Goal: Task Accomplishment & Management: Manage account settings

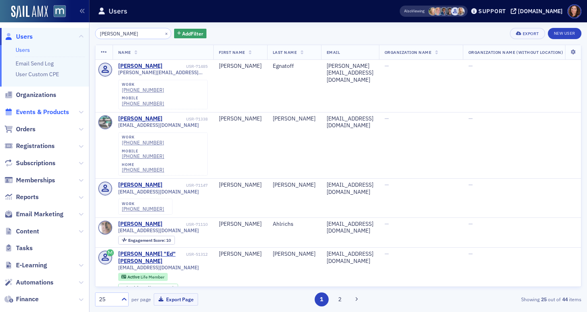
click at [46, 110] on span "Events & Products" at bounding box center [42, 112] width 53 height 9
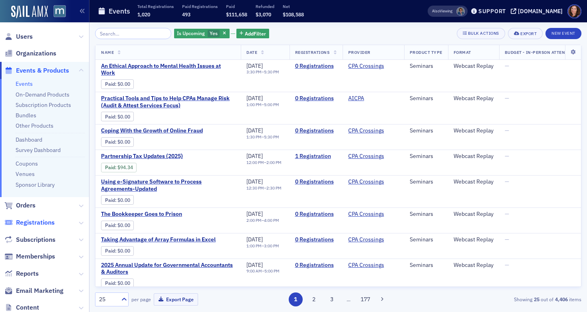
click at [38, 227] on span "Registrations" at bounding box center [35, 223] width 39 height 9
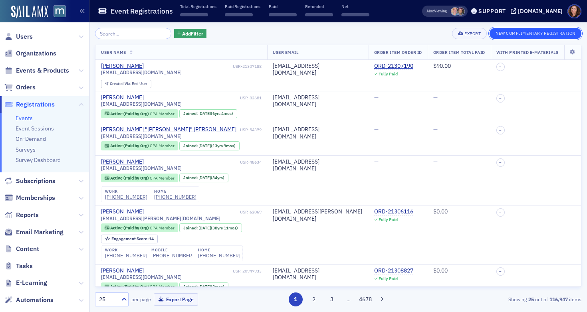
click at [538, 37] on button "New Complimentary Registration" at bounding box center [536, 33] width 92 height 11
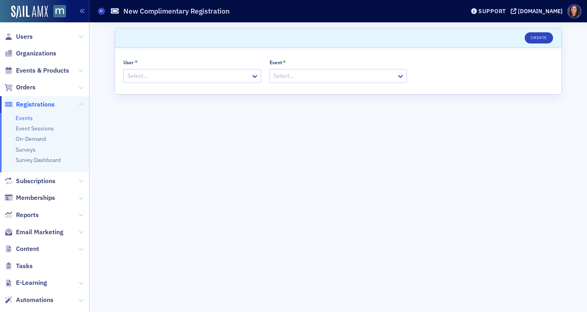
click at [226, 73] on div at bounding box center [188, 76] width 123 height 10
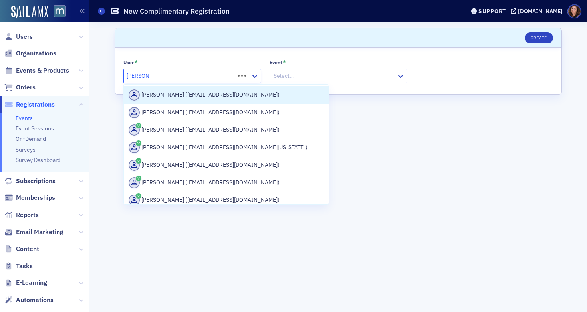
type input "tom hood"
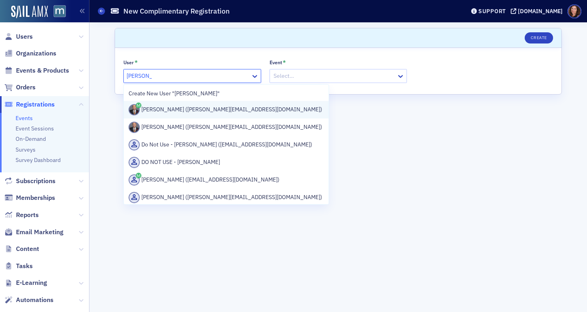
click at [209, 108] on div "Tom Hood (tom.hood@aicpa-cima.com)" at bounding box center [226, 109] width 195 height 11
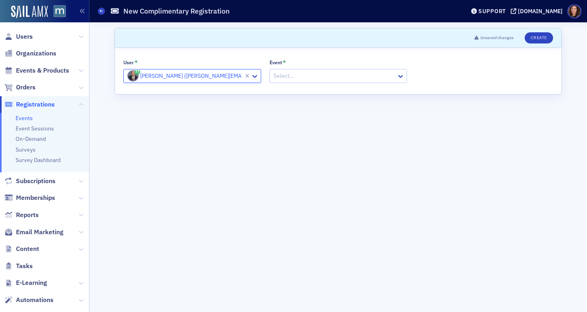
click at [301, 76] on div at bounding box center [334, 76] width 123 height 10
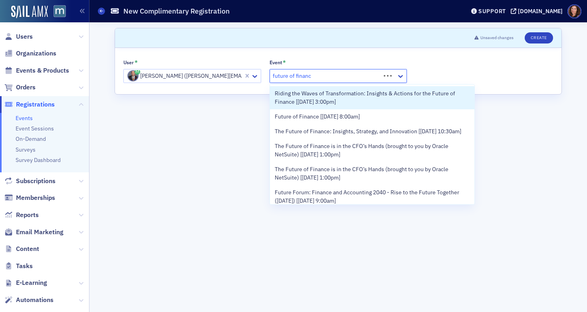
type input "future of finance"
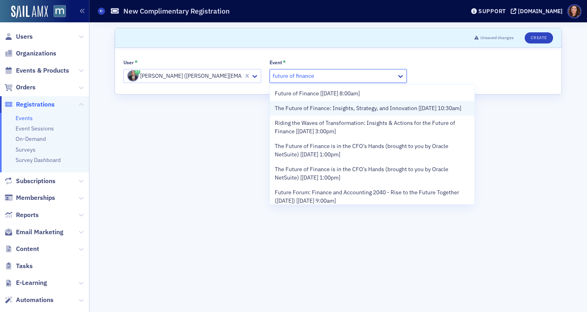
click at [340, 108] on span "The Future of Finance: Insights, Strategy, and Innovation [9/29/2025 10:30am]" at bounding box center [368, 108] width 187 height 8
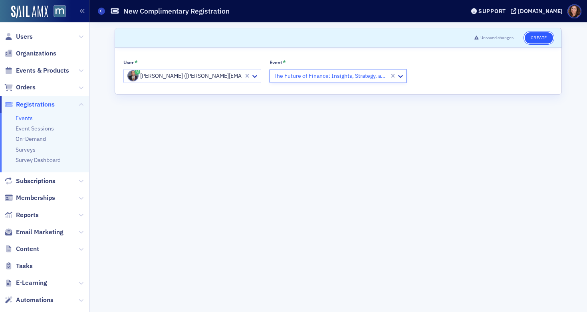
click at [536, 38] on button "Create" at bounding box center [539, 37] width 28 height 11
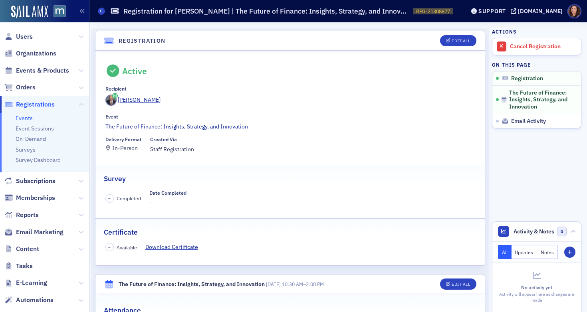
click at [26, 117] on link "Events" at bounding box center [24, 118] width 17 height 7
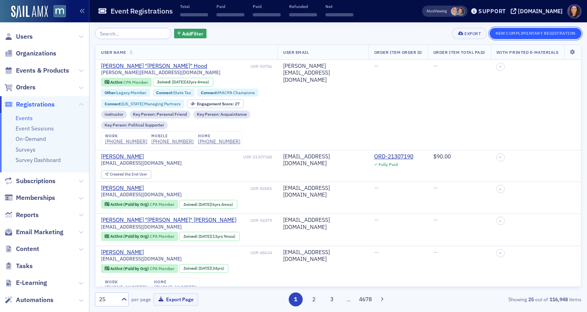
click at [517, 32] on button "New Complimentary Registration" at bounding box center [536, 33] width 92 height 11
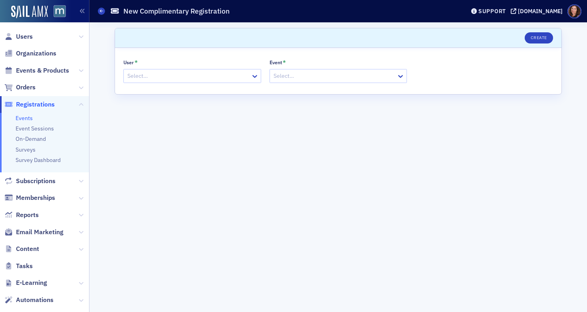
click at [201, 76] on div at bounding box center [188, 76] width 123 height 10
type input "Jessica Mc"
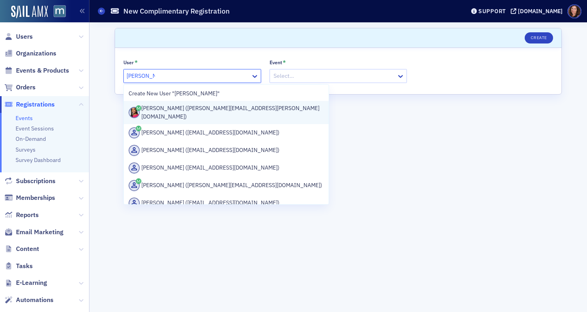
click at [201, 105] on div "Jessica McClain (jessica.e.mcclain@outlook.com)" at bounding box center [226, 112] width 195 height 17
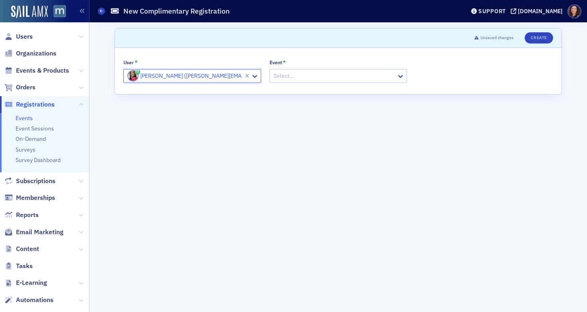
click at [316, 76] on div at bounding box center [334, 76] width 123 height 10
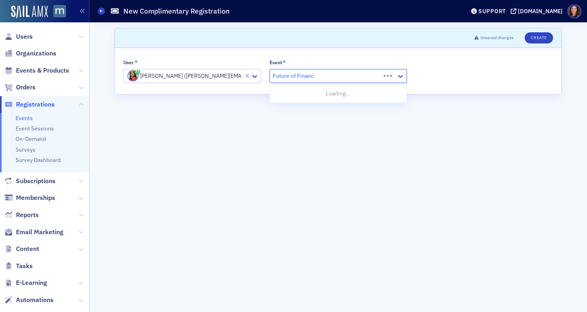
type input "Future of Finance"
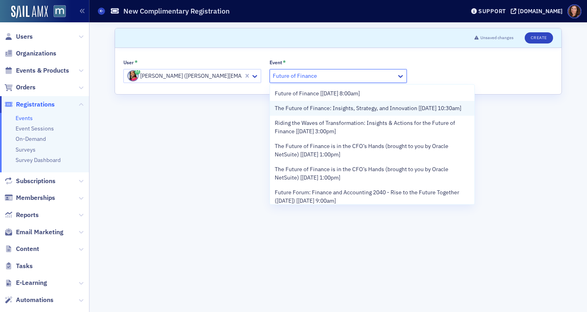
click at [336, 110] on span "The Future of Finance: Insights, Strategy, and Innovation [9/29/2025 10:30am]" at bounding box center [368, 108] width 187 height 8
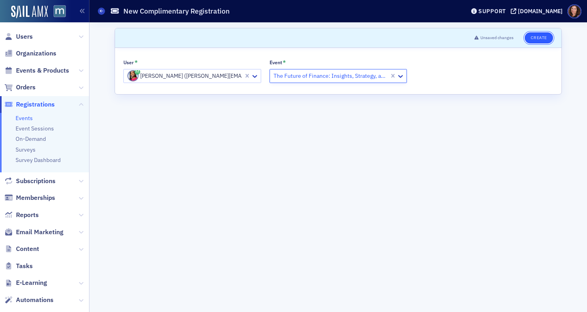
click at [533, 41] on button "Create" at bounding box center [539, 37] width 28 height 11
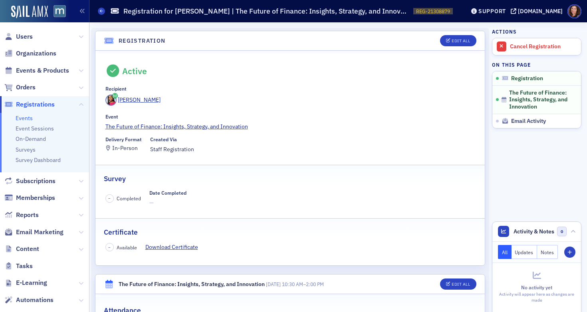
click at [28, 118] on link "Events" at bounding box center [24, 118] width 17 height 7
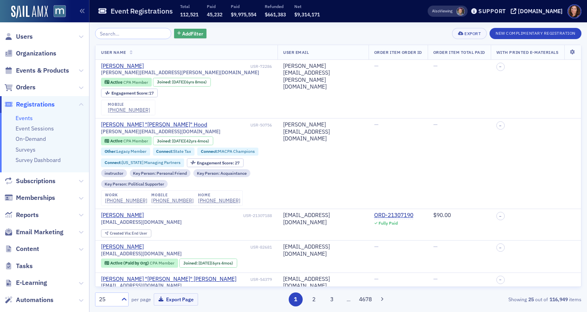
click at [182, 34] on span "Add Filter" at bounding box center [192, 33] width 21 height 7
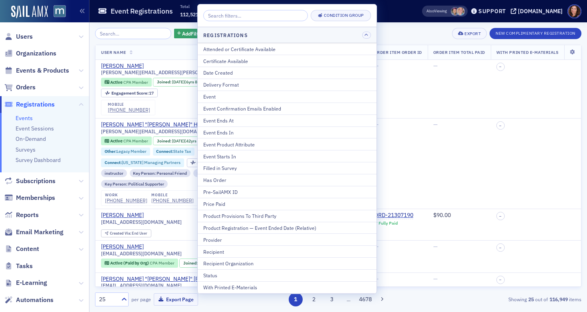
click at [386, 30] on div "Add Filter Export New Complimentary Registration" at bounding box center [338, 33] width 487 height 11
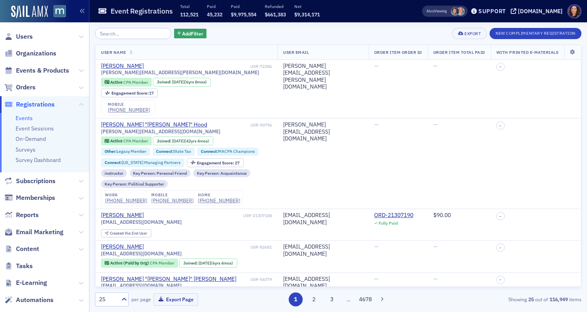
click at [459, 10] on span at bounding box center [455, 11] width 8 height 8
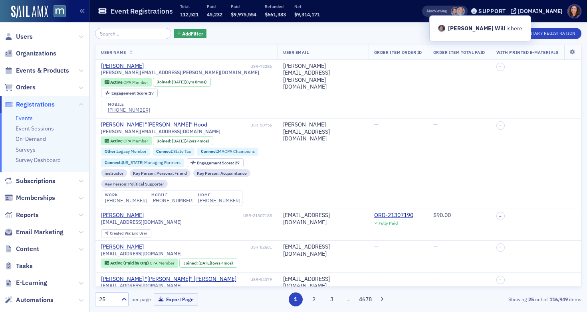
click at [352, 36] on div "Add Filter Export New Complimentary Registration" at bounding box center [338, 33] width 487 height 11
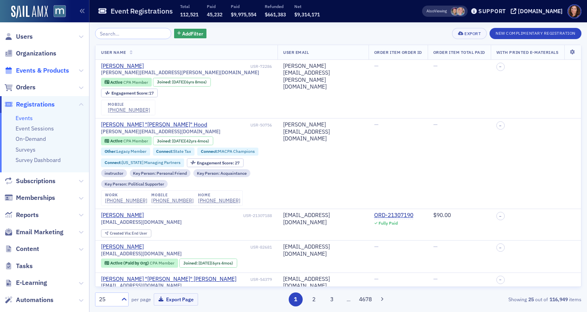
click at [36, 71] on span "Events & Products" at bounding box center [42, 70] width 53 height 9
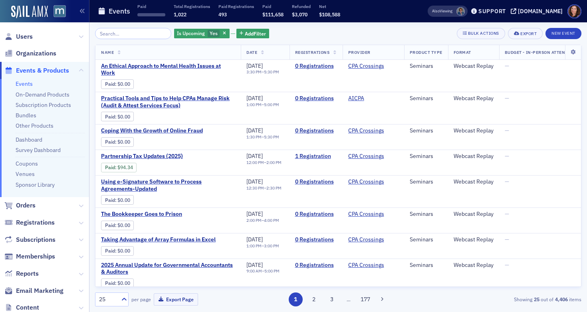
click at [118, 35] on input "search" at bounding box center [133, 33] width 76 height 11
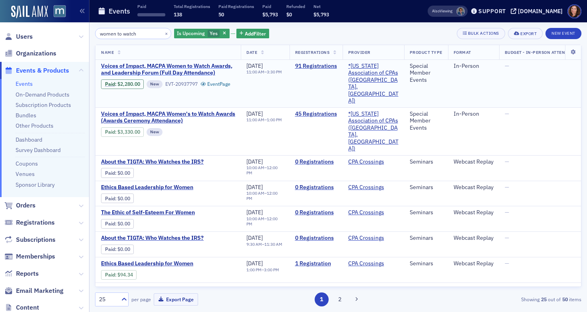
type input "women to watch"
click at [167, 66] on span "Voices of Impact, MACPA Women to Watch Awards, and Leadership Forum (Full Day A…" at bounding box center [168, 70] width 134 height 14
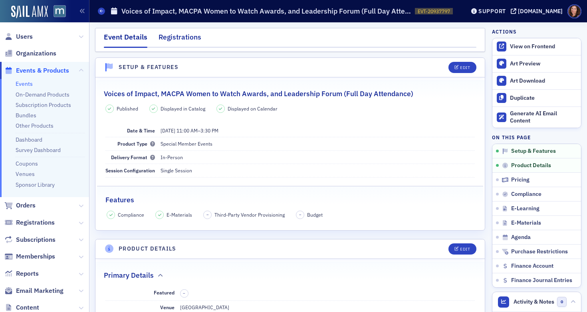
click at [187, 37] on div "Registrations" at bounding box center [180, 39] width 43 height 15
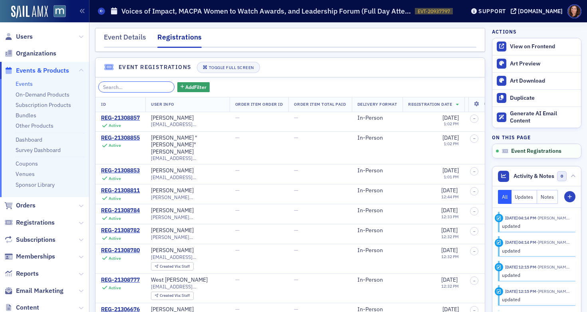
click at [130, 89] on input "search" at bounding box center [136, 87] width 76 height 11
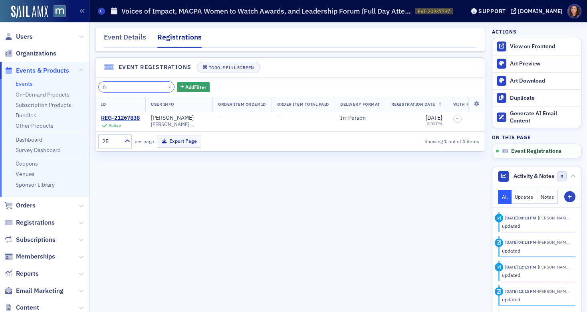
type input "f"
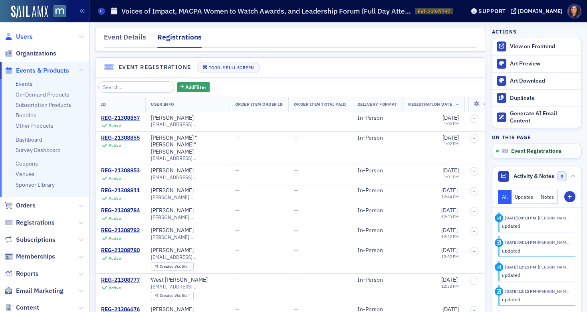
click at [27, 38] on span "Users" at bounding box center [24, 36] width 17 height 9
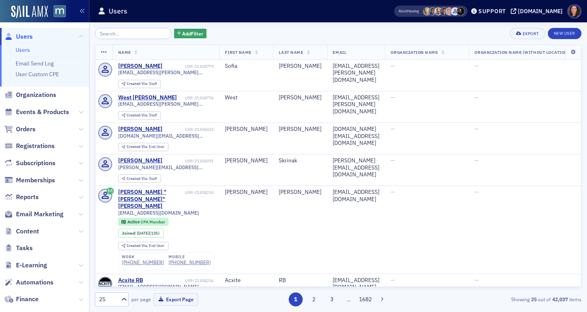
click at [123, 34] on input "search" at bounding box center [133, 33] width 76 height 11
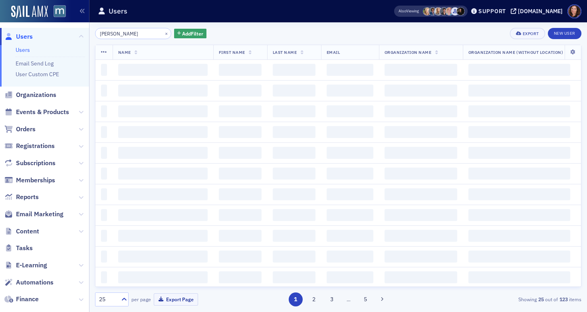
type input "christine aspell"
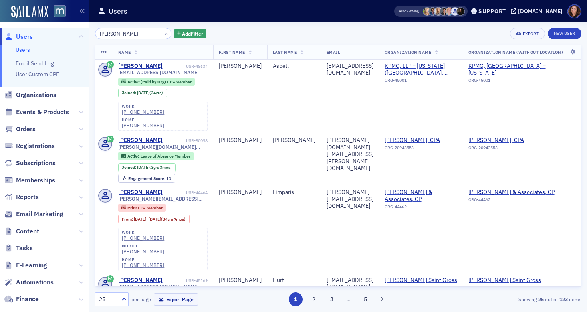
click at [122, 34] on input "christine aspell" at bounding box center [133, 33] width 76 height 11
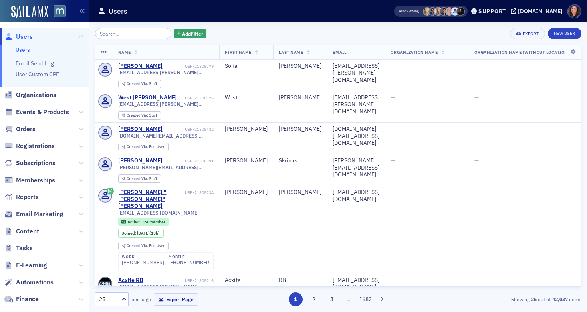
click at [133, 36] on input "search" at bounding box center [133, 33] width 76 height 11
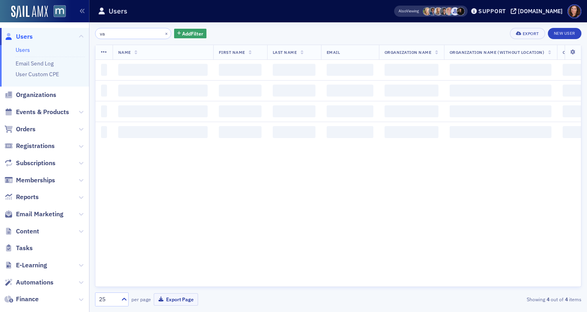
type input "v"
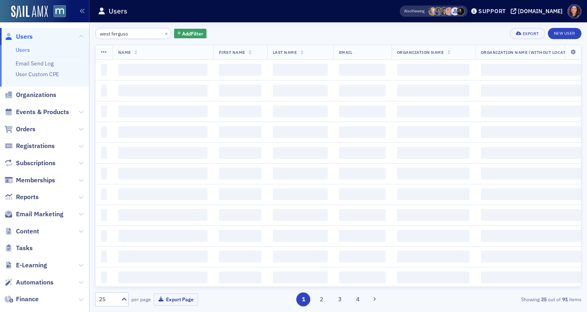
type input "west ferguson"
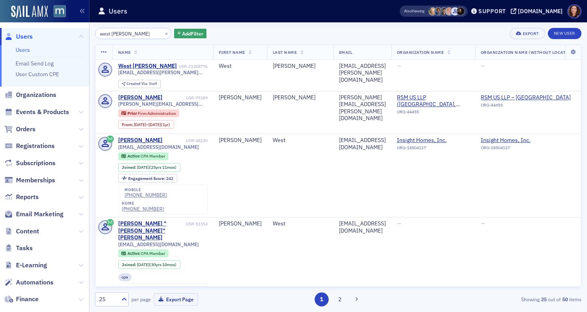
click at [140, 35] on input "west ferguson" at bounding box center [133, 33] width 76 height 11
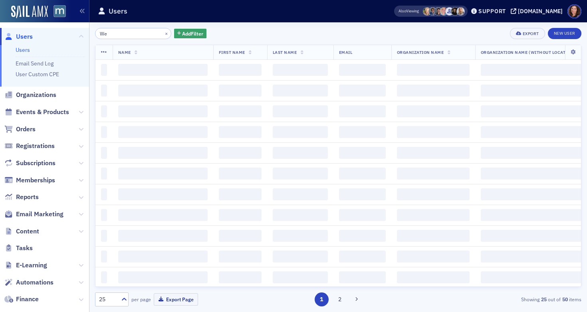
type input "W"
type input "Aspell"
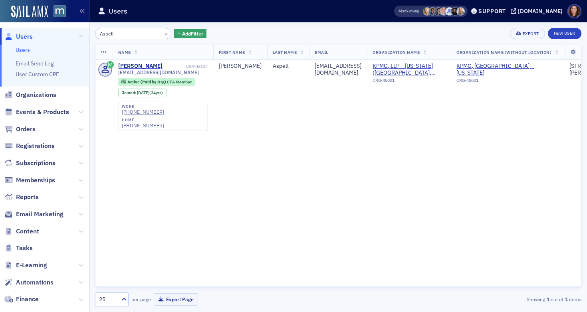
click at [116, 32] on input "Aspell" at bounding box center [133, 33] width 76 height 11
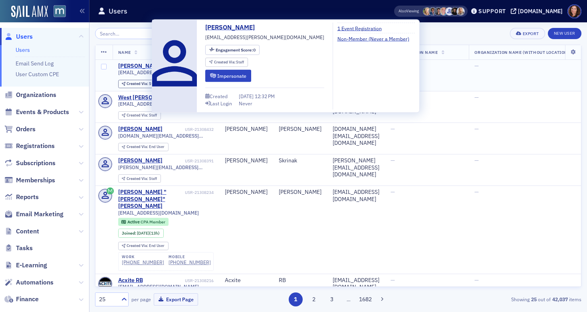
click at [134, 63] on div "[PERSON_NAME]" at bounding box center [140, 66] width 44 height 7
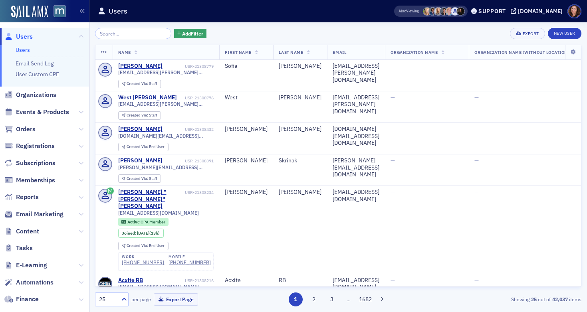
click at [135, 33] on input "search" at bounding box center [133, 33] width 76 height 11
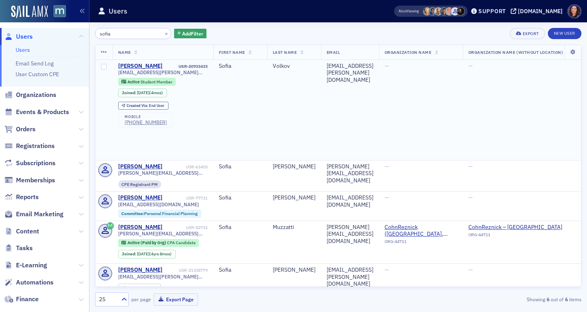
scroll to position [36, 0]
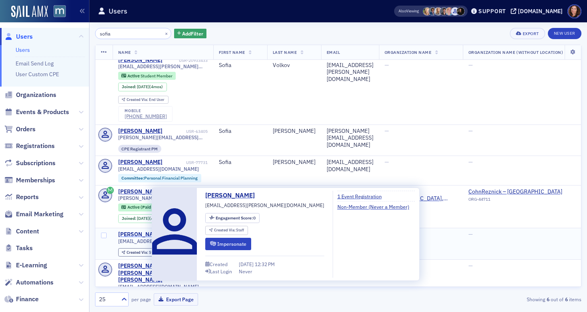
type input "sofia"
click at [137, 234] on div "[PERSON_NAME]" at bounding box center [140, 234] width 44 height 7
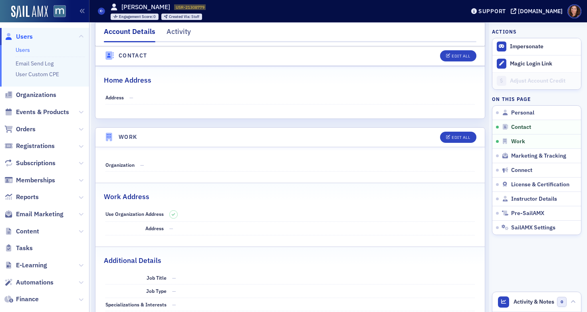
scroll to position [380, 0]
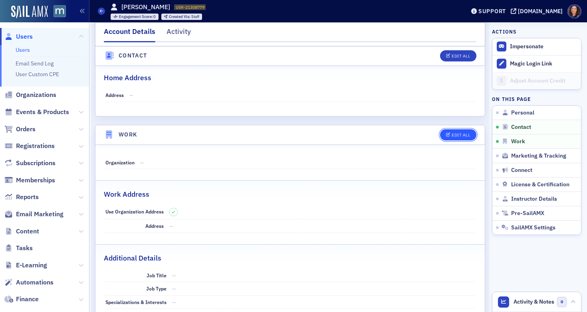
click at [452, 134] on div "Edit All" at bounding box center [461, 135] width 18 height 4
select select "US"
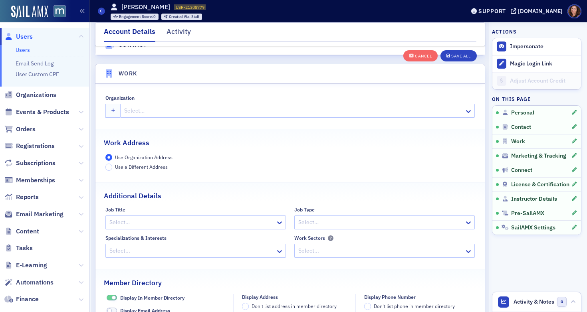
scroll to position [633, 0]
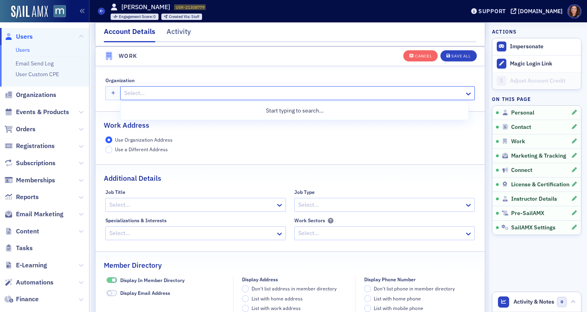
click at [185, 91] on div at bounding box center [293, 93] width 340 height 10
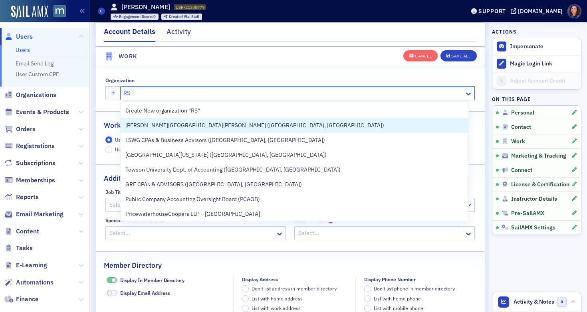
type input "RSM"
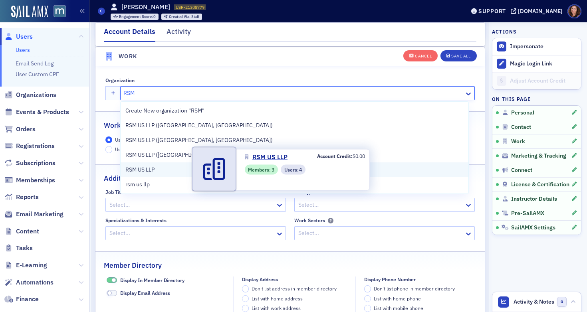
click at [158, 169] on span "RSM US LLP" at bounding box center [161, 170] width 73 height 8
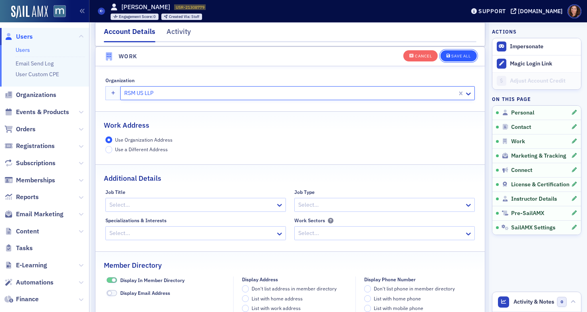
click at [453, 56] on div "Save All" at bounding box center [461, 56] width 19 height 4
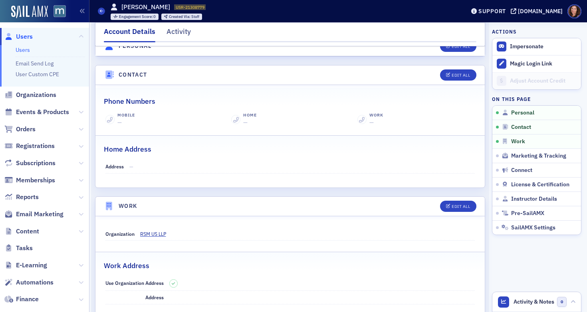
scroll to position [308, 0]
click at [43, 112] on span "Events & Products" at bounding box center [42, 112] width 53 height 9
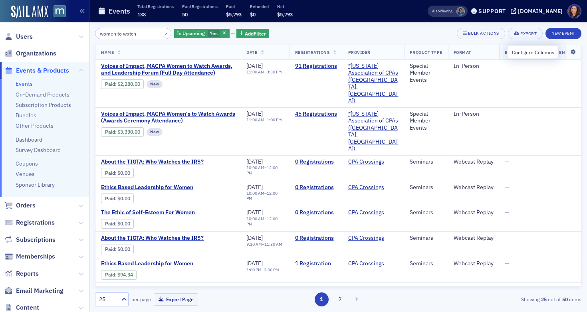
click at [569, 53] on icon at bounding box center [573, 52] width 16 height 5
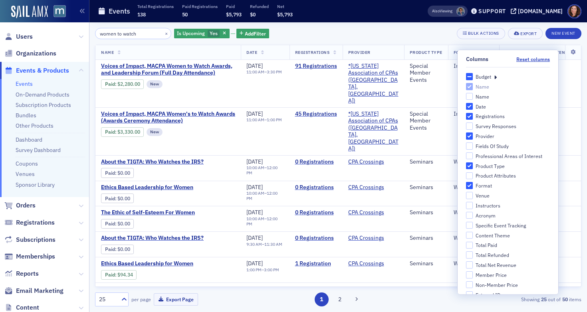
click at [485, 114] on div "Registrations" at bounding box center [490, 116] width 29 height 7
click at [473, 114] on input "Registrations" at bounding box center [469, 116] width 7 height 7
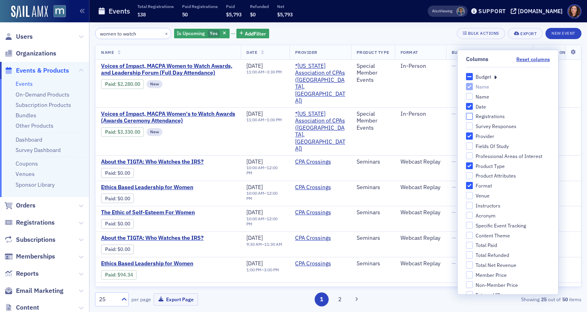
click at [467, 116] on input "Registrations" at bounding box center [469, 116] width 7 height 7
checkbox input "true"
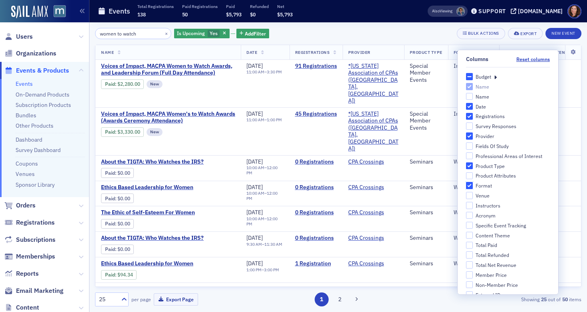
click at [466, 186] on input "Format" at bounding box center [469, 185] width 7 height 7
checkbox input "false"
click at [252, 35] on span "Add Filter" at bounding box center [255, 33] width 21 height 7
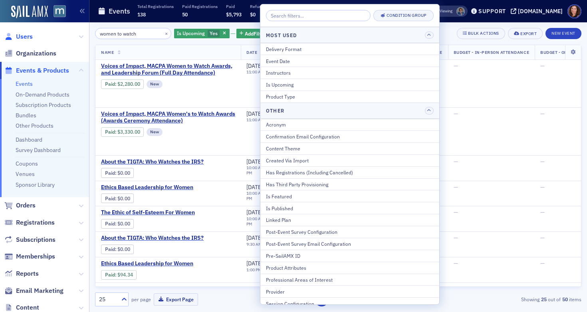
click at [22, 35] on span "Users" at bounding box center [24, 36] width 17 height 9
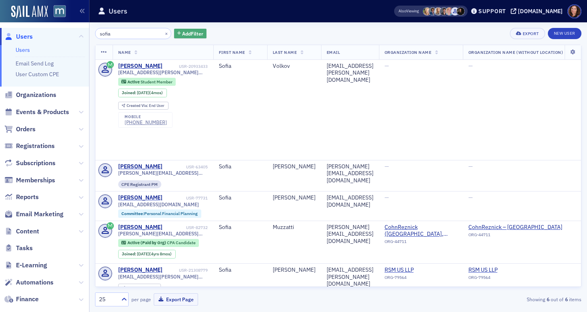
click at [187, 30] on span "Add Filter" at bounding box center [192, 33] width 21 height 7
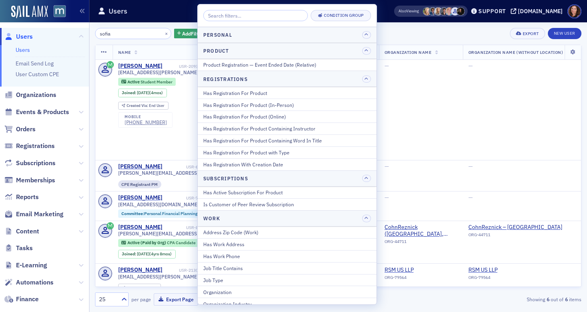
scroll to position [959, 0]
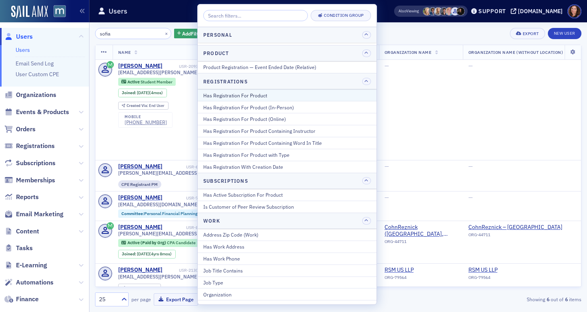
click at [260, 96] on div "Has Registration For Product" at bounding box center [287, 95] width 168 height 7
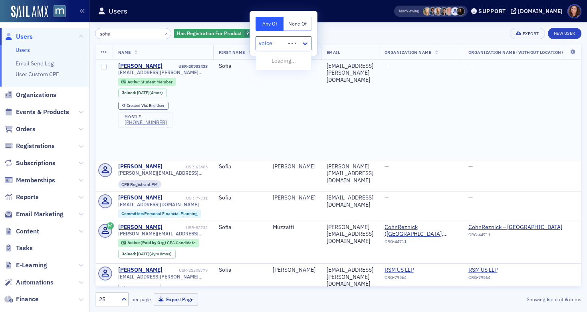
type input "voices"
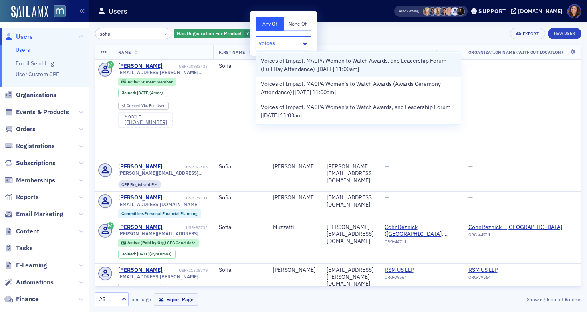
click at [274, 67] on span "Voices of Impact, MACPA Women to Watch Awards, and Leadership Forum (Full Day A…" at bounding box center [358, 65] width 195 height 17
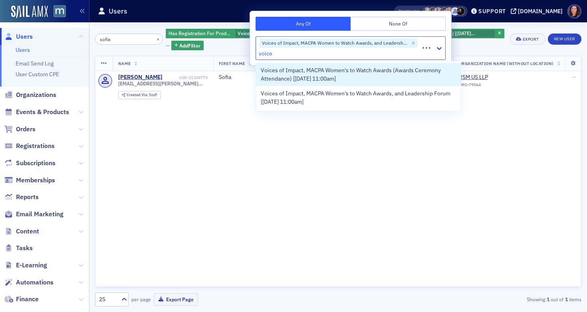
type input "voices"
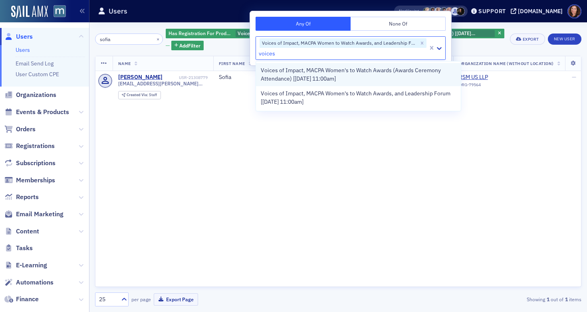
click at [301, 71] on span "Voices of Impact, MACPA Women's to Watch Awards (Awards Ceremony Attendance) [9…" at bounding box center [358, 74] width 195 height 17
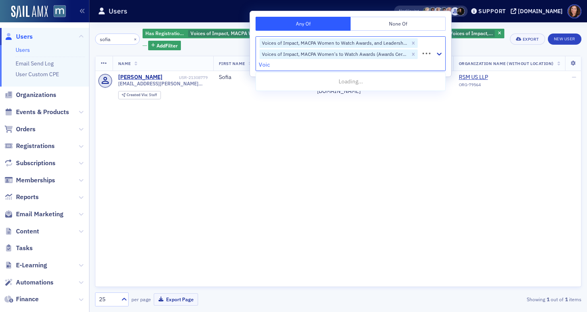
type input "Voice"
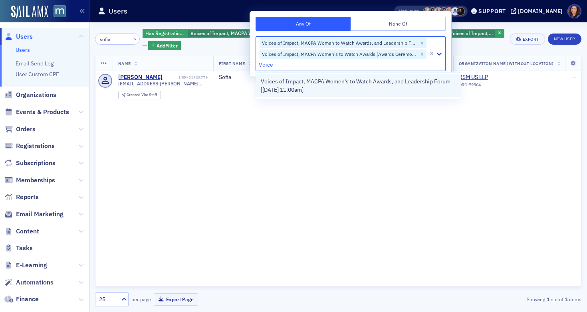
click at [307, 83] on span "Voices of Impact, MACPA Women's to Watch Awards, and Leadership Forum [9/17/202…" at bounding box center [358, 86] width 195 height 17
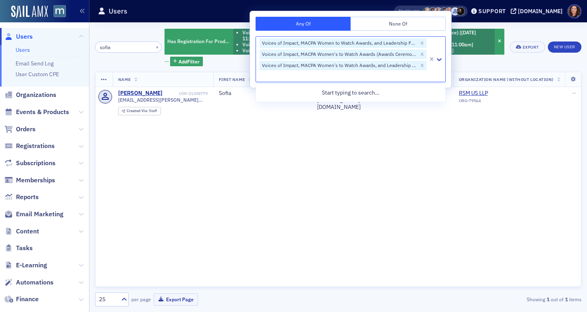
click at [463, 149] on div "Name First Name Last Name Email Organization Name Organization Name (Without Lo…" at bounding box center [338, 179] width 487 height 215
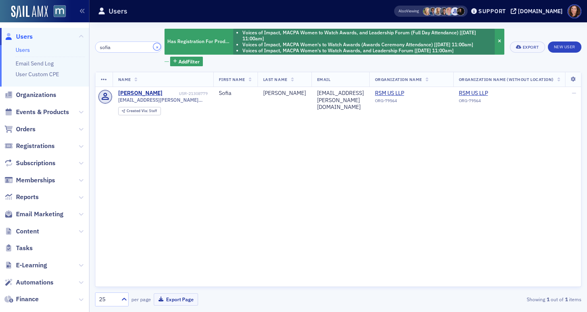
click at [153, 44] on button "×" at bounding box center [156, 46] width 7 height 7
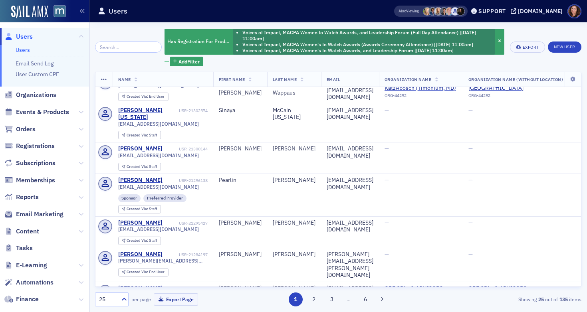
scroll to position [642, 0]
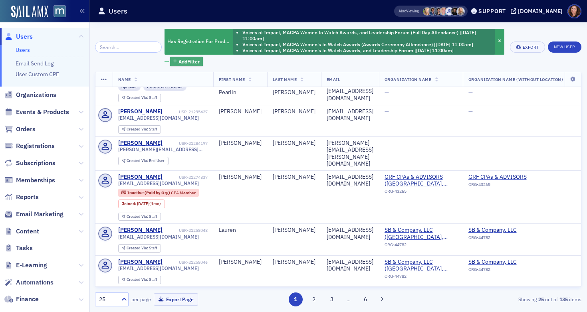
click at [184, 61] on span "Add Filter" at bounding box center [189, 61] width 21 height 7
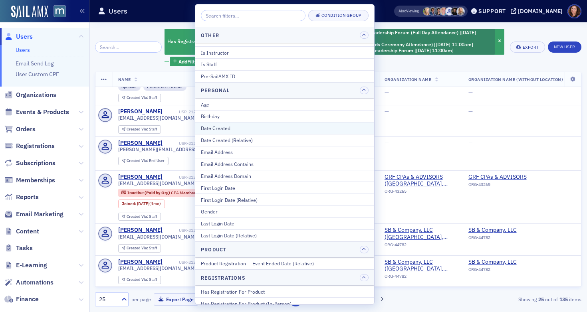
scroll to position [752, 0]
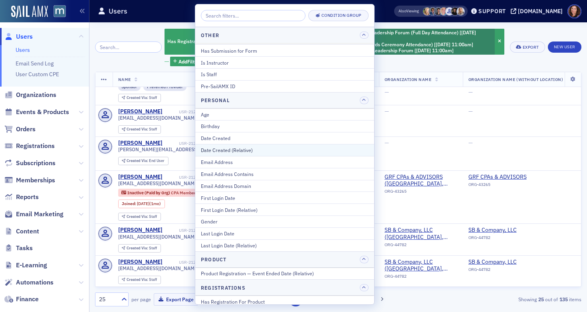
click at [254, 148] on div "Date Created (Relative)" at bounding box center [285, 150] width 168 height 7
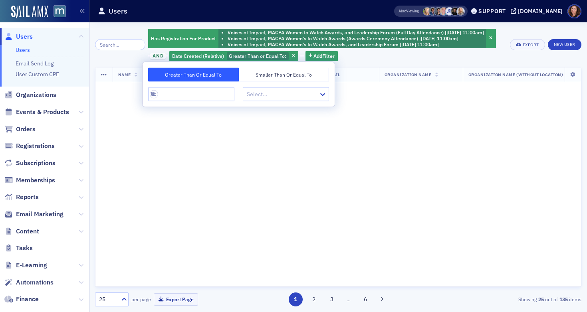
scroll to position [638, 0]
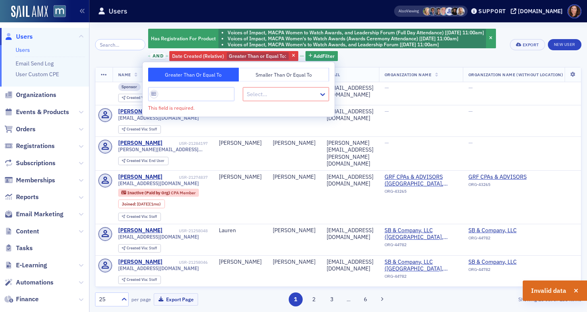
click at [207, 103] on div "Select… This field is required." at bounding box center [238, 100] width 181 height 24
click at [197, 92] on input "This field is required." at bounding box center [191, 95] width 86 height 14
click at [202, 75] on button "Greater Than or Equal To" at bounding box center [193, 75] width 91 height 14
click at [176, 95] on input "This field is required." at bounding box center [191, 95] width 86 height 14
click at [155, 94] on input "This field is required." at bounding box center [191, 95] width 86 height 14
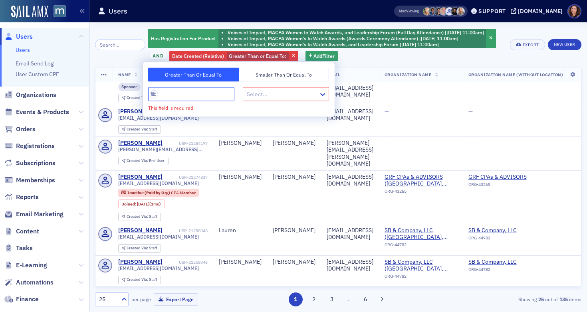
click at [170, 95] on input "This field is required." at bounding box center [191, 95] width 86 height 14
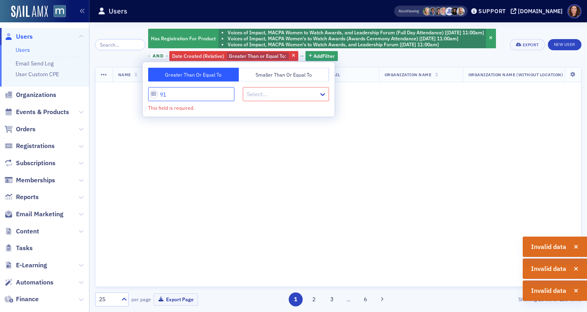
type input "9"
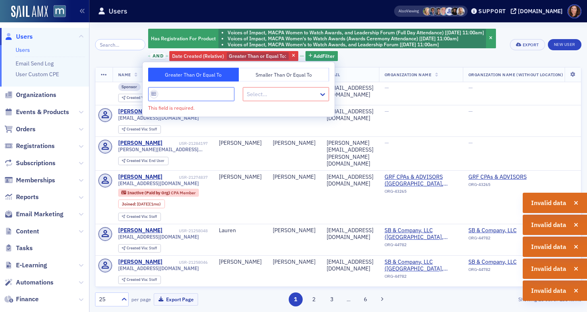
click at [156, 92] on input "This field is required." at bounding box center [191, 95] width 86 height 14
click at [366, 58] on div "Has Registration For Product Voices of Impact, MACPA Women to Watch Awards, and…" at bounding box center [326, 45] width 356 height 34
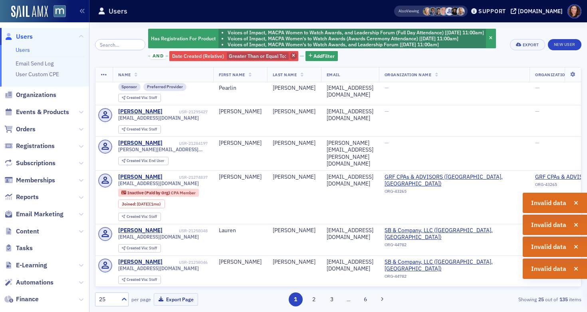
click at [292, 56] on icon "button" at bounding box center [293, 56] width 3 height 4
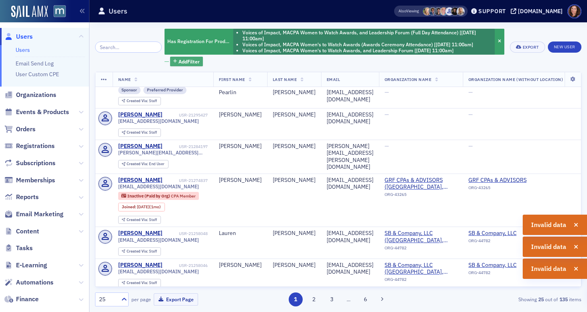
click at [182, 62] on span "Add Filter" at bounding box center [189, 61] width 21 height 7
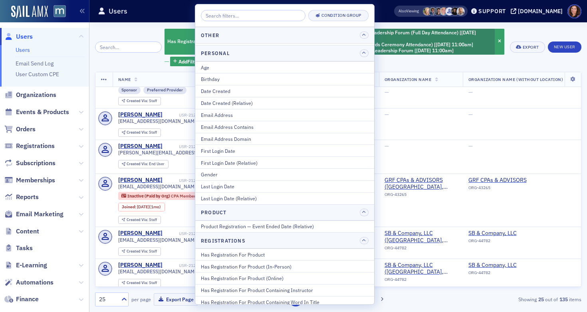
scroll to position [798, 0]
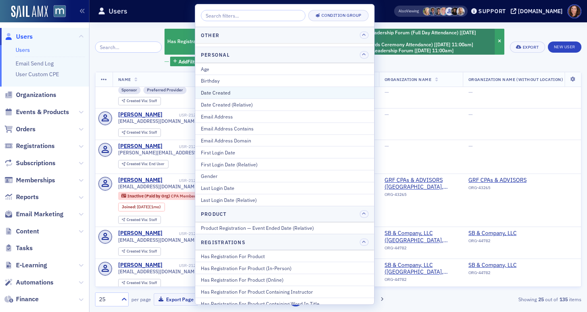
click at [239, 93] on div "Date Created" at bounding box center [285, 92] width 168 height 7
select select "8"
select select "2025"
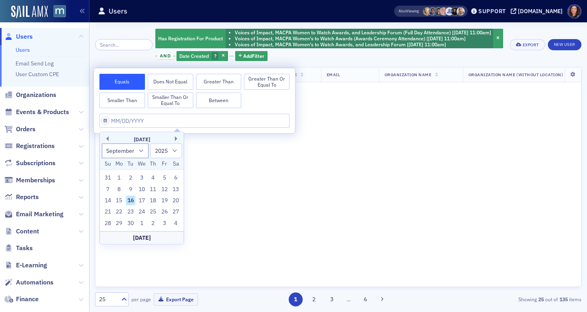
scroll to position [638, 0]
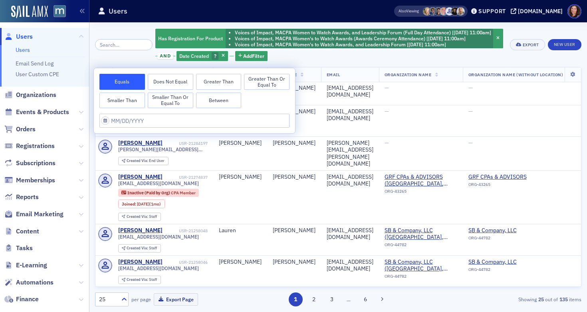
click at [217, 101] on button "Between" at bounding box center [219, 101] width 46 height 16
select select "8"
select select "2025"
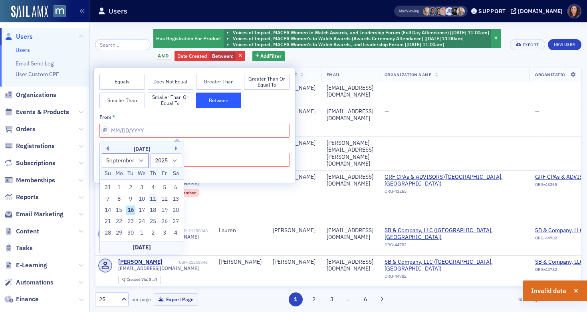
click at [153, 201] on div "11" at bounding box center [154, 200] width 10 height 10
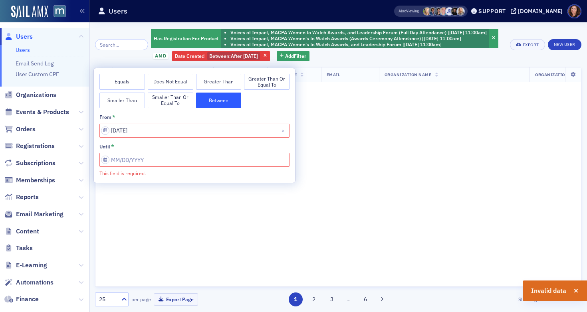
type input "09/11/2025"
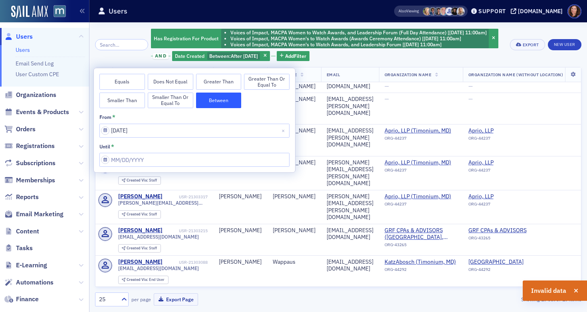
scroll to position [338, 0]
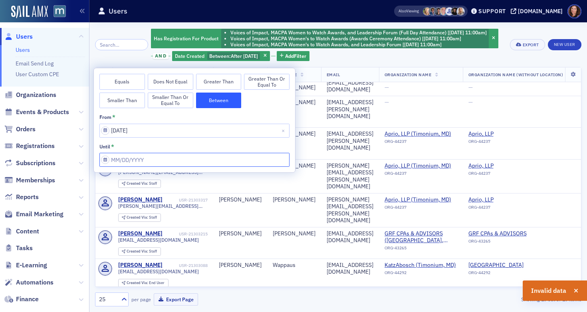
select select "8"
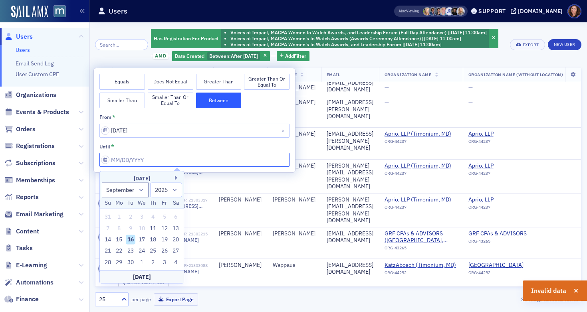
click at [153, 162] on input "from *" at bounding box center [194, 160] width 190 height 14
click at [141, 239] on div "17" at bounding box center [142, 240] width 10 height 10
type input "09/17/2025"
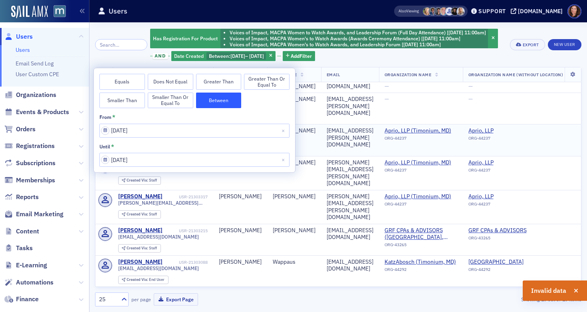
scroll to position [338, 0]
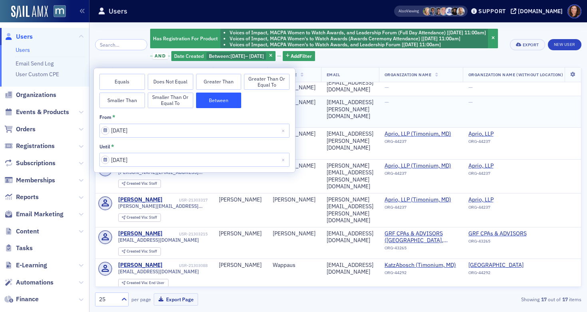
click at [365, 119] on td "grace.lee@aprio.com" at bounding box center [350, 112] width 58 height 32
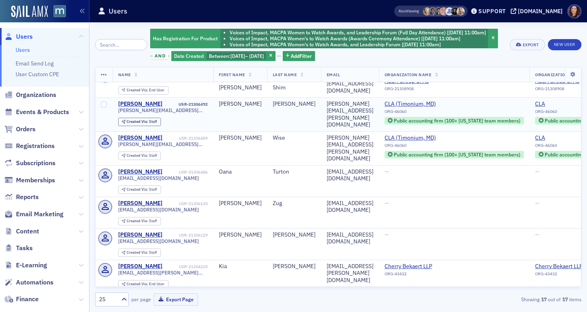
scroll to position [91, 0]
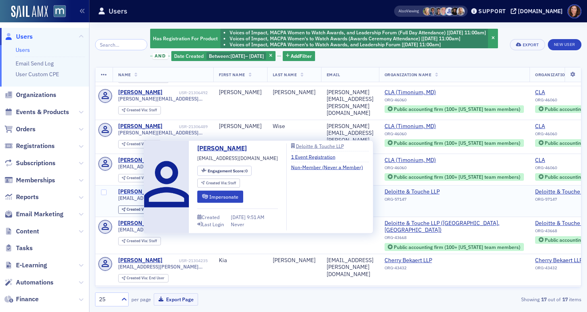
click at [139, 189] on div "[PERSON_NAME]" at bounding box center [140, 192] width 44 height 7
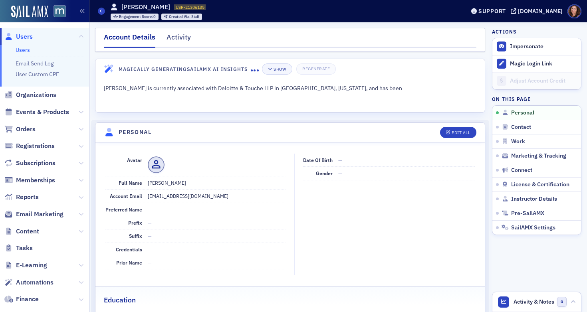
click at [166, 195] on dd "[EMAIL_ADDRESS][DOMAIN_NAME]" at bounding box center [217, 196] width 138 height 13
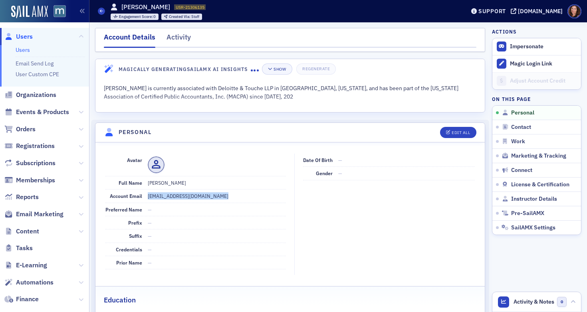
copy dd "[EMAIL_ADDRESS][DOMAIN_NAME]"
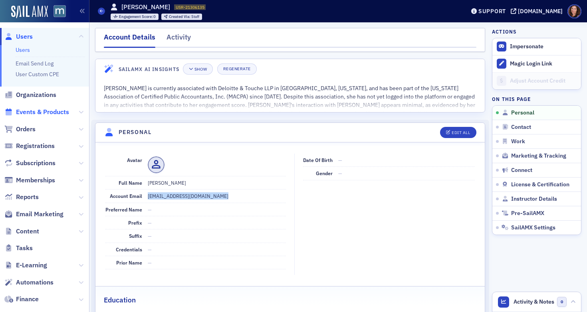
click at [39, 114] on span "Events & Products" at bounding box center [42, 112] width 53 height 9
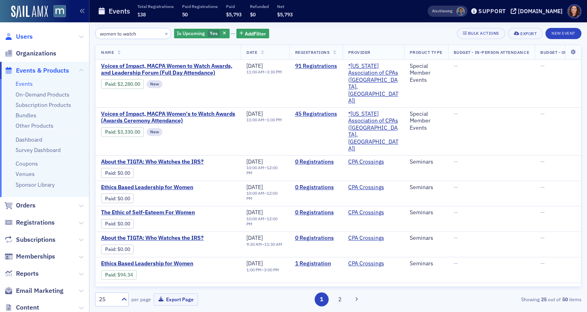
click at [30, 38] on span "Users" at bounding box center [24, 36] width 17 height 9
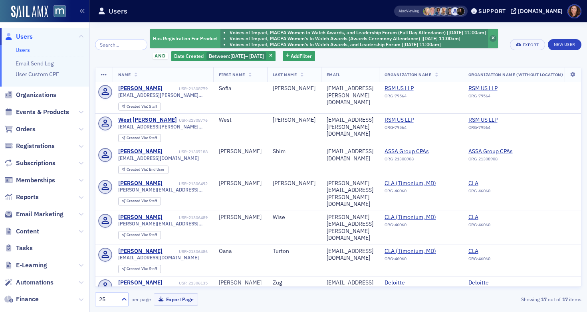
click at [493, 36] on icon "button" at bounding box center [493, 38] width 3 height 4
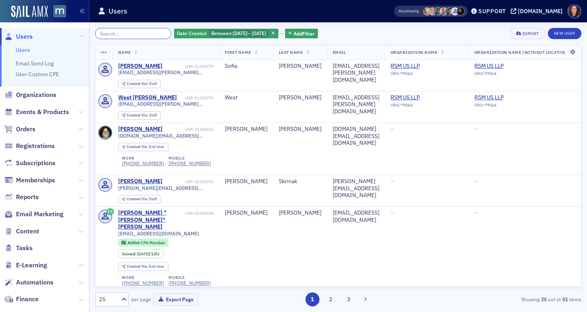
click at [137, 33] on input "search" at bounding box center [133, 33] width 76 height 11
click at [275, 32] on icon "button" at bounding box center [273, 34] width 3 height 4
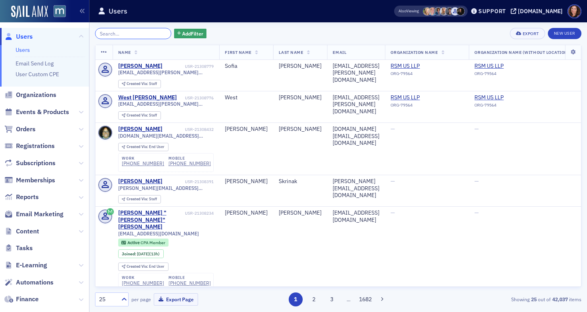
click at [130, 33] on input "search" at bounding box center [133, 33] width 76 height 11
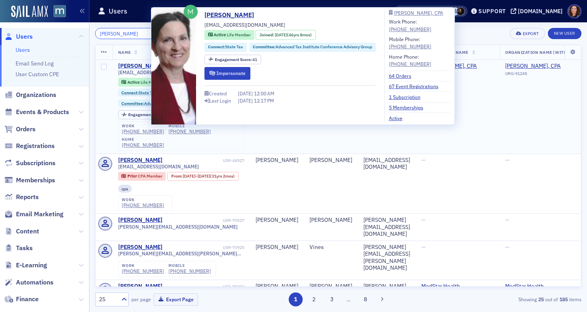
type input "karen syrylo"
click at [144, 69] on div "Karen Syrylo" at bounding box center [140, 66] width 44 height 7
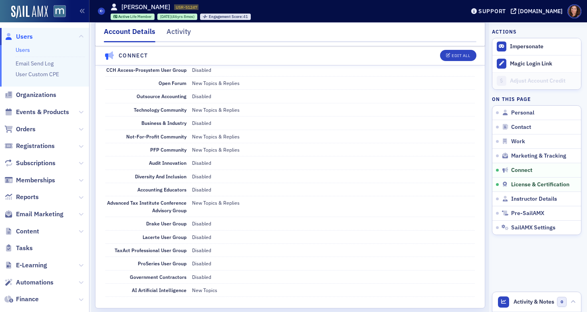
scroll to position [1572, 0]
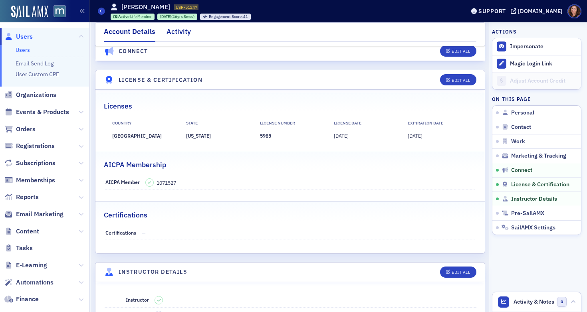
click at [181, 32] on div "Activity" at bounding box center [179, 33] width 24 height 15
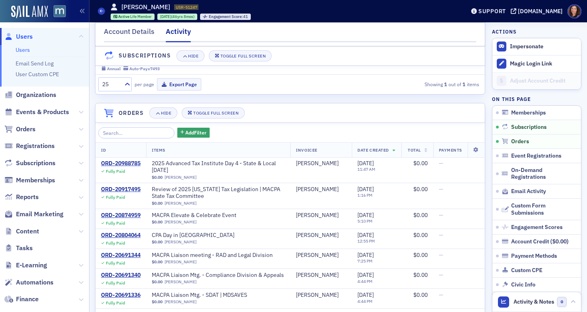
scroll to position [162, 0]
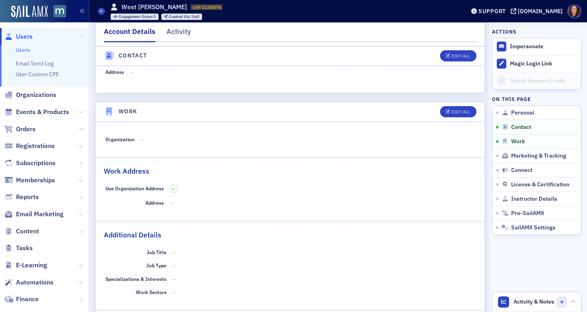
scroll to position [408, 0]
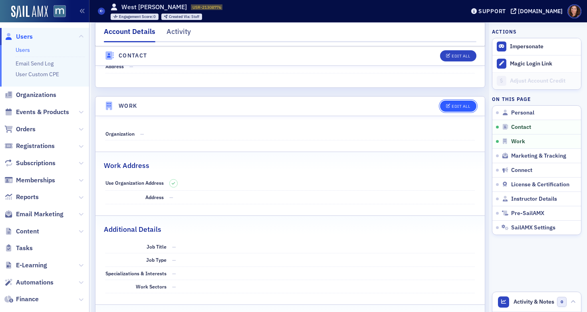
click at [451, 110] on button "Edit All" at bounding box center [458, 106] width 36 height 11
select select "US"
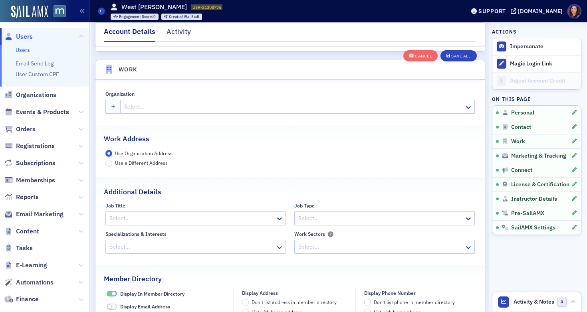
scroll to position [633, 0]
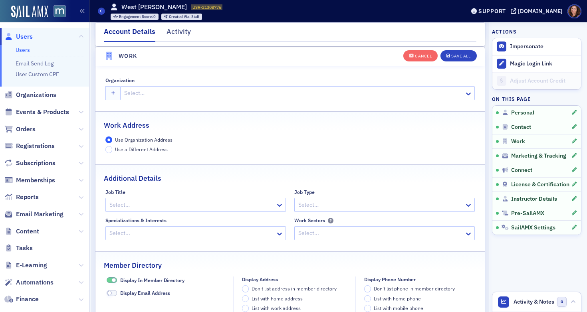
click at [174, 94] on div at bounding box center [293, 93] width 340 height 10
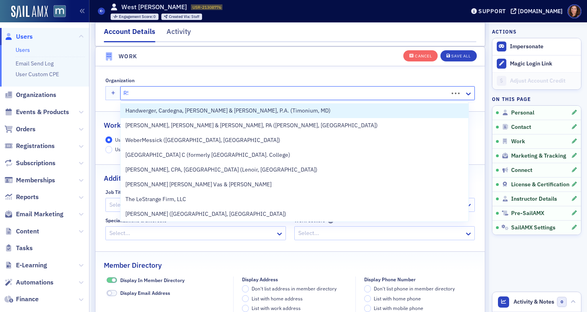
type input "RSM"
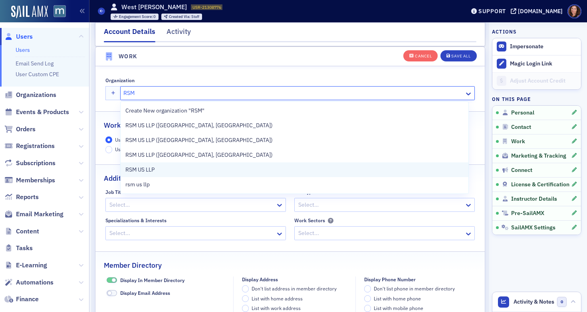
click at [150, 168] on span "RSM US LLP" at bounding box center [161, 170] width 73 height 8
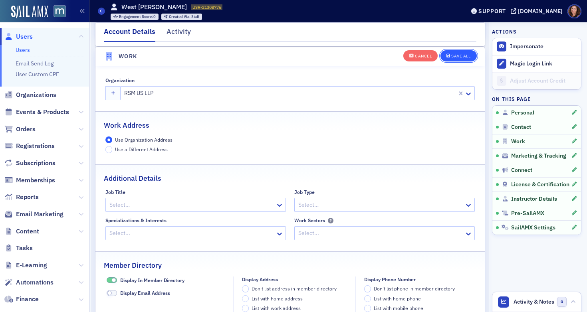
click at [462, 52] on button "Save All" at bounding box center [459, 55] width 36 height 11
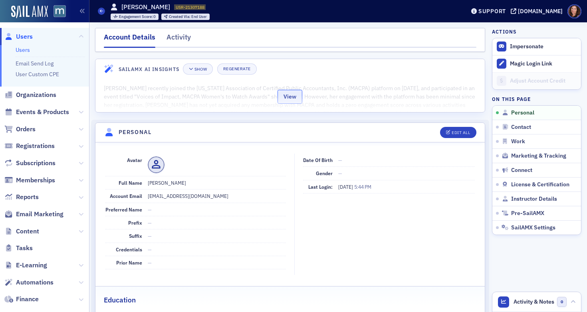
click at [290, 97] on button "View" at bounding box center [290, 97] width 25 height 14
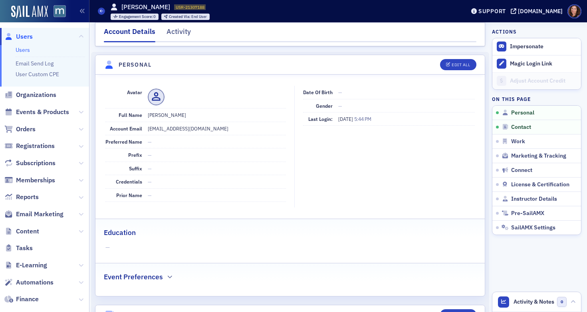
scroll to position [422, 0]
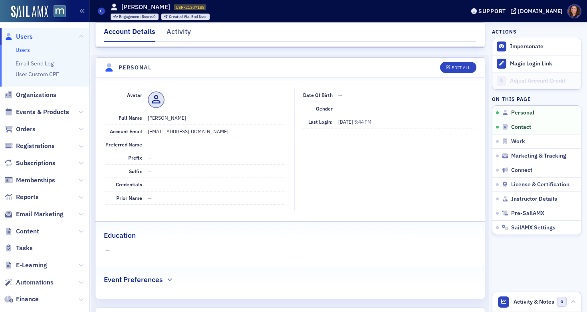
click at [185, 131] on dd "contact@assagroupcpas.com" at bounding box center [217, 131] width 138 height 13
copy dd "contact@assagroupcpas.com"
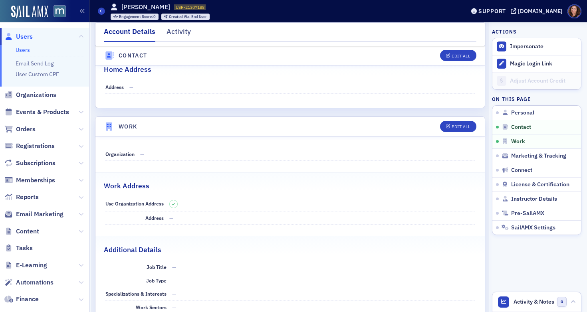
scroll to position [747, 0]
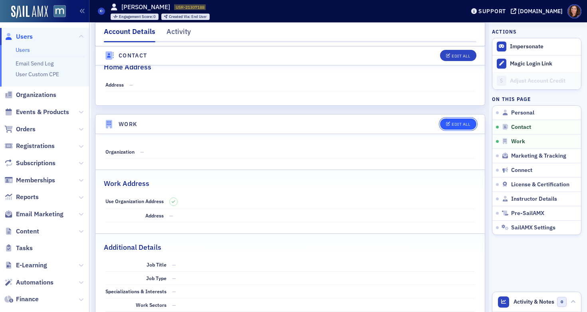
click at [454, 122] on div "Edit All" at bounding box center [461, 124] width 18 height 4
select select "US"
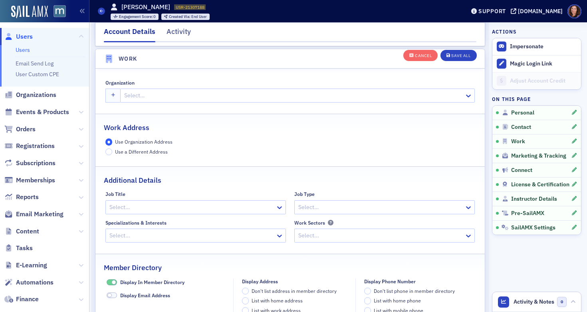
scroll to position [989, 0]
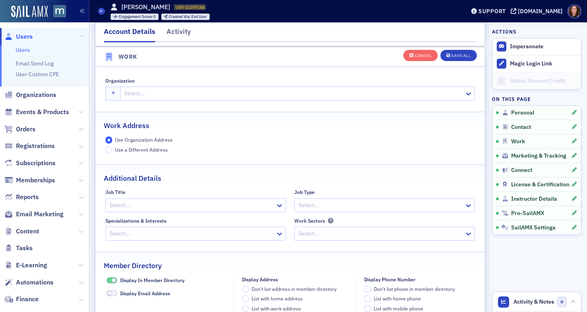
click at [171, 93] on div at bounding box center [293, 94] width 340 height 10
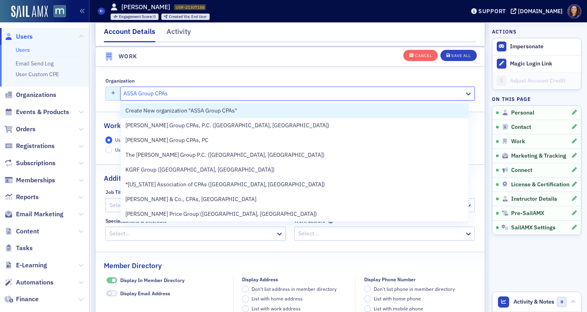
type input "ASSA Group CPAs"
click at [113, 95] on icon "button" at bounding box center [113, 93] width 4 height 4
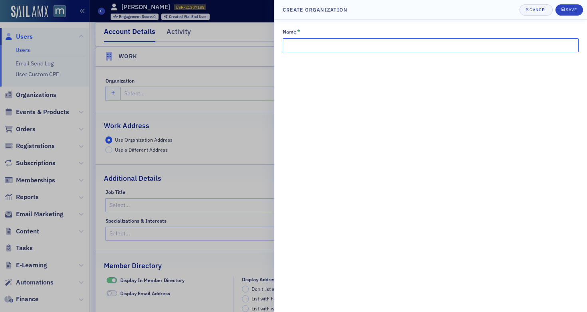
click at [334, 46] on input "Name *" at bounding box center [431, 45] width 296 height 14
type input "ASSA Group CPAs"
click at [575, 12] on span "Save" at bounding box center [570, 10] width 16 height 6
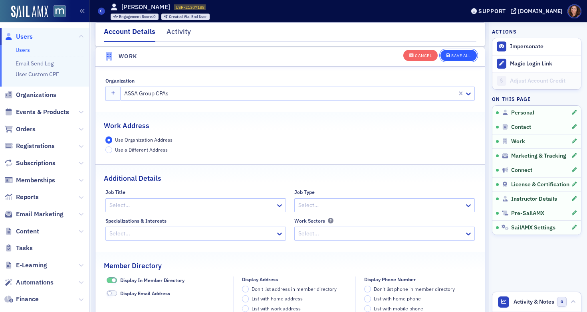
click at [457, 54] on div "Save All" at bounding box center [461, 56] width 19 height 4
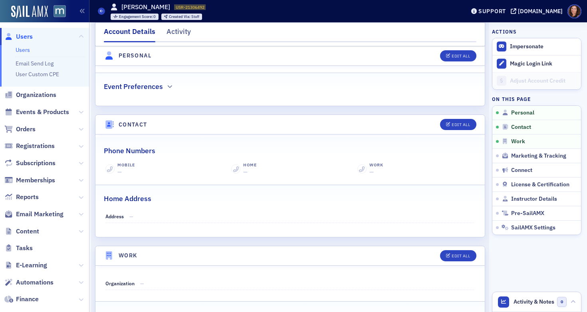
scroll to position [274, 0]
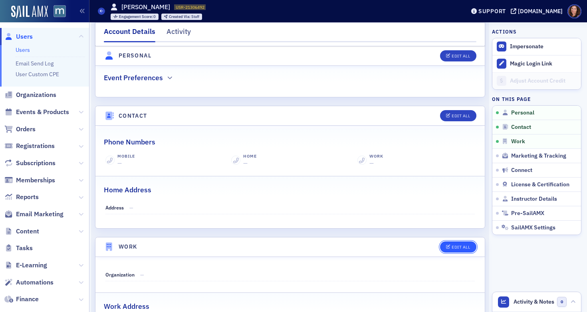
click at [452, 245] on div "Edit All" at bounding box center [461, 247] width 18 height 4
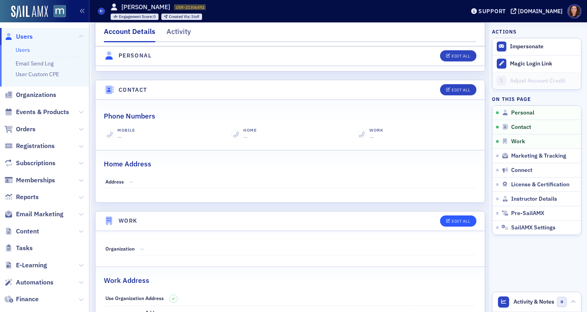
select select "US"
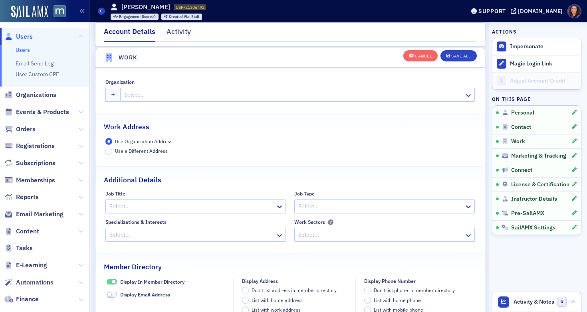
scroll to position [633, 0]
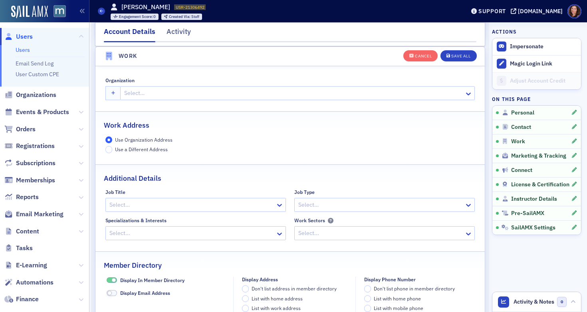
click at [158, 94] on div at bounding box center [293, 93] width 340 height 10
type input "CLA"
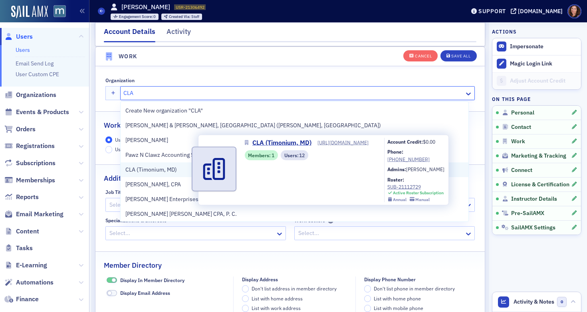
click at [165, 166] on span "CLA (Timonium, MD)" at bounding box center [161, 170] width 73 height 8
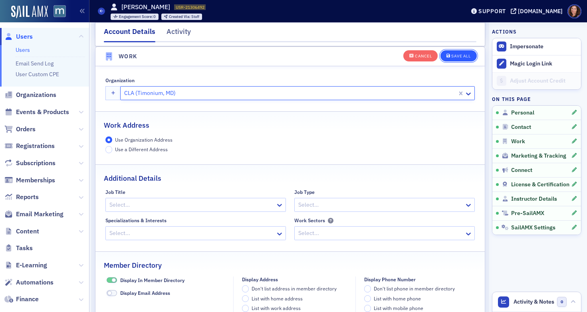
click at [452, 55] on div "Save All" at bounding box center [461, 56] width 19 height 4
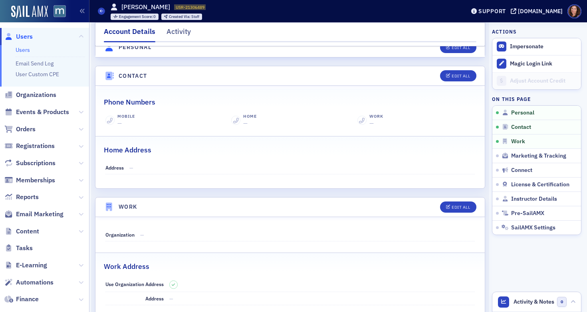
scroll to position [344, 0]
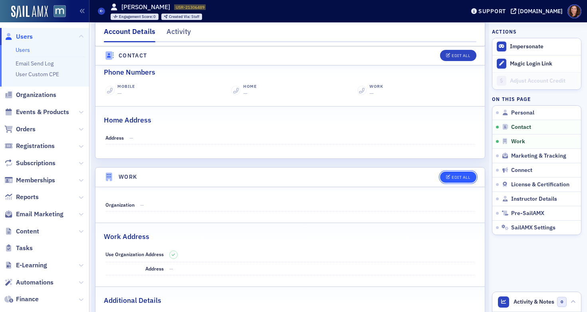
click at [452, 175] on div "Edit All" at bounding box center [461, 177] width 18 height 4
select select "US"
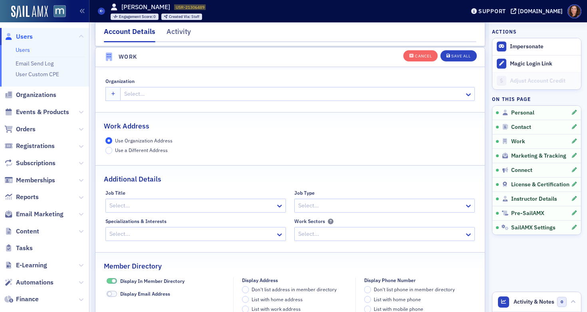
scroll to position [633, 0]
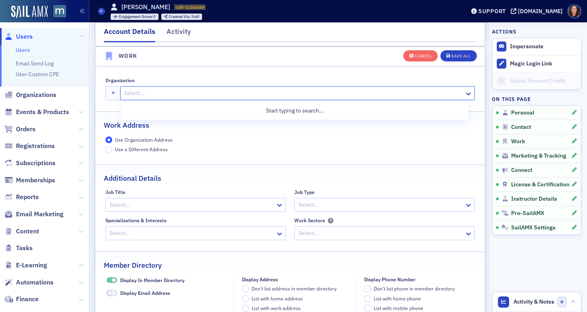
click at [175, 91] on div at bounding box center [293, 93] width 340 height 10
type input "CLA"
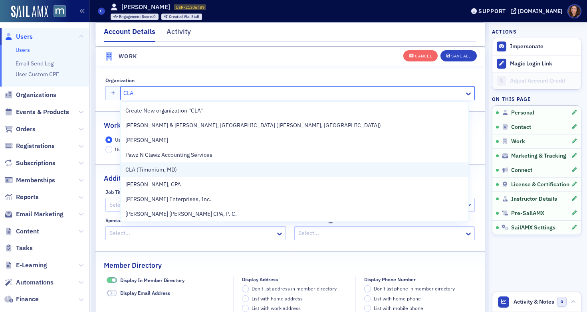
click at [151, 169] on span "CLA (Timonium, MD)" at bounding box center [161, 170] width 73 height 8
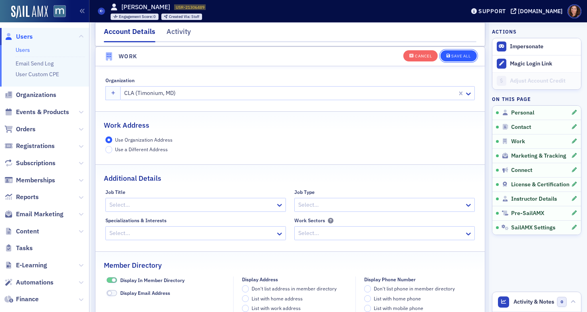
click at [453, 60] on button "Save All" at bounding box center [459, 55] width 36 height 11
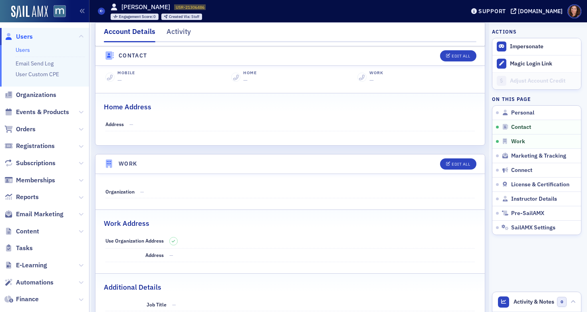
scroll to position [404, 0]
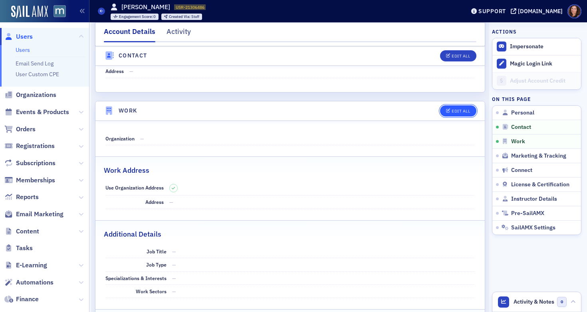
click at [455, 111] on div "Edit All" at bounding box center [461, 111] width 18 height 4
select select "US"
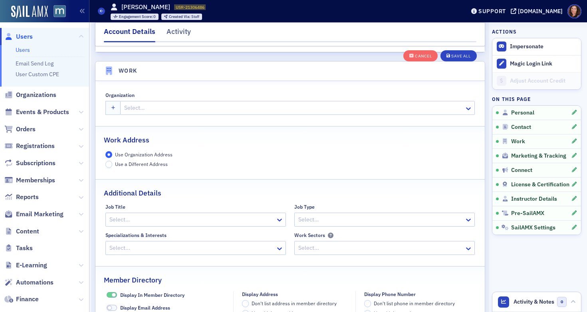
scroll to position [633, 0]
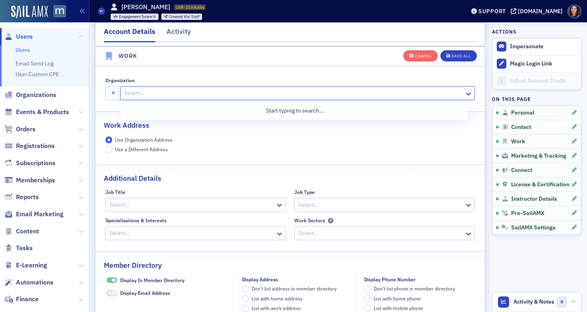
click at [154, 92] on div at bounding box center [293, 93] width 340 height 10
type input "CLA"
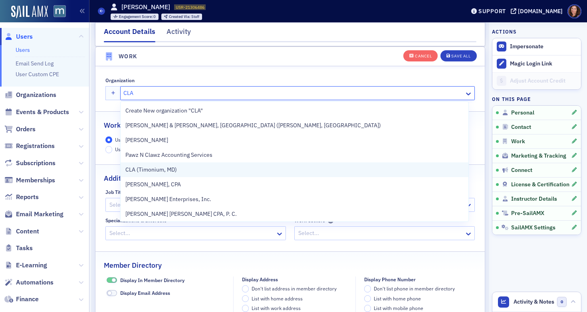
click at [155, 175] on div "CLA (Timonium, MD)" at bounding box center [295, 170] width 348 height 15
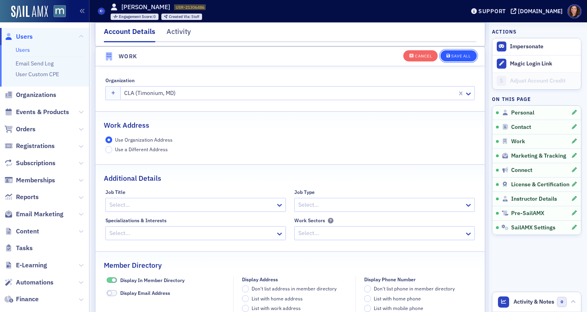
click at [452, 57] on div "Save All" at bounding box center [461, 56] width 19 height 4
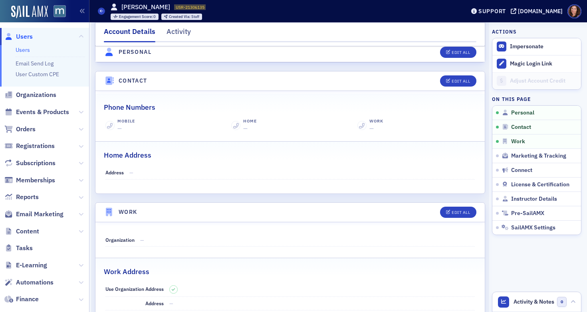
scroll to position [319, 0]
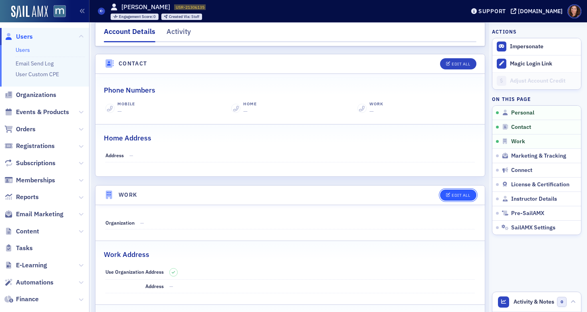
click at [455, 193] on div "Edit All" at bounding box center [461, 195] width 18 height 4
select select "US"
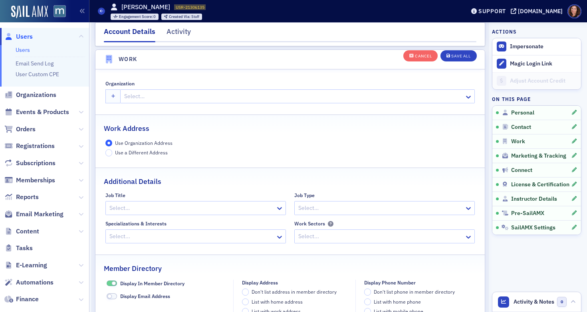
scroll to position [633, 0]
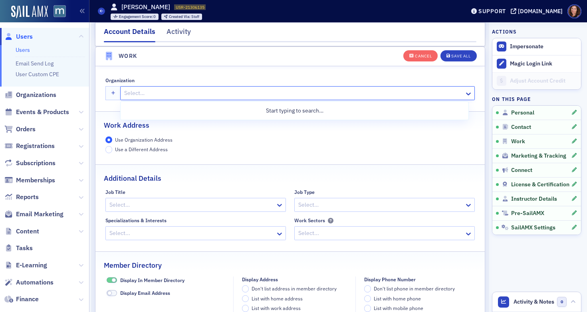
click at [182, 91] on div at bounding box center [293, 93] width 340 height 10
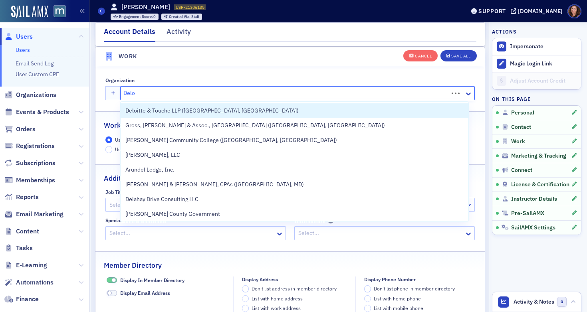
type input "Deloi"
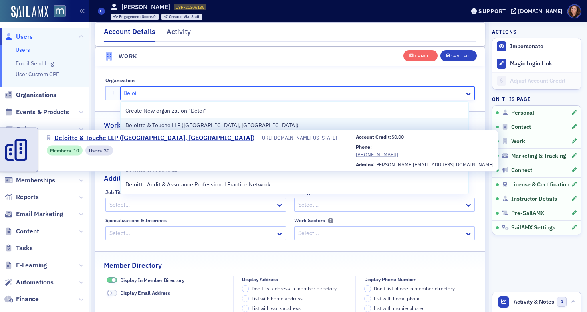
click at [202, 127] on span "Deloitte & Touche LLP ([GEOGRAPHIC_DATA], [GEOGRAPHIC_DATA])" at bounding box center [211, 125] width 173 height 8
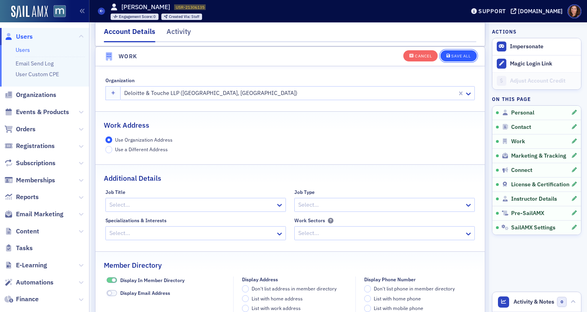
click at [456, 54] on div "Save All" at bounding box center [461, 56] width 19 height 4
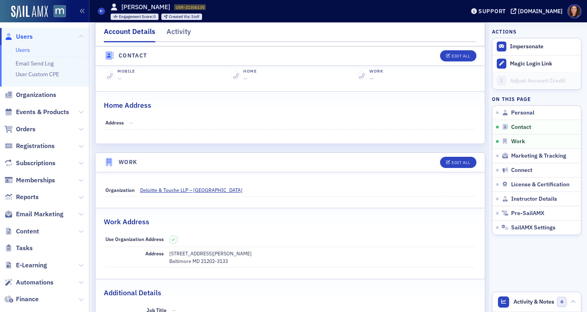
scroll to position [369, 0]
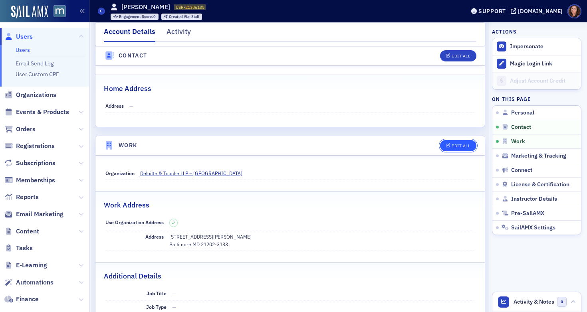
click at [453, 142] on button "Edit All" at bounding box center [458, 145] width 36 height 11
select select "US"
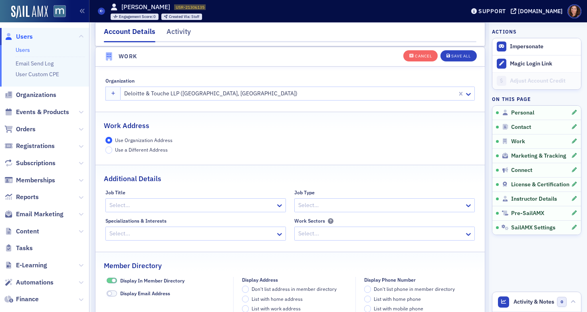
scroll to position [633, 0]
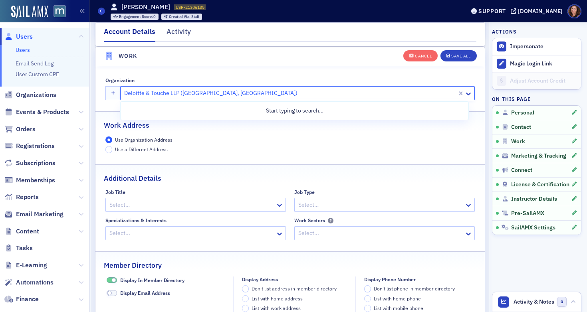
click at [212, 95] on div at bounding box center [289, 93] width 333 height 10
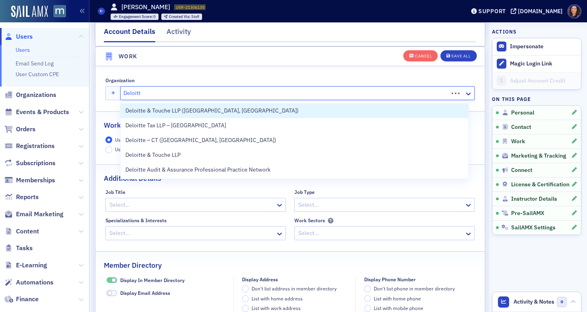
type input "Deloitte"
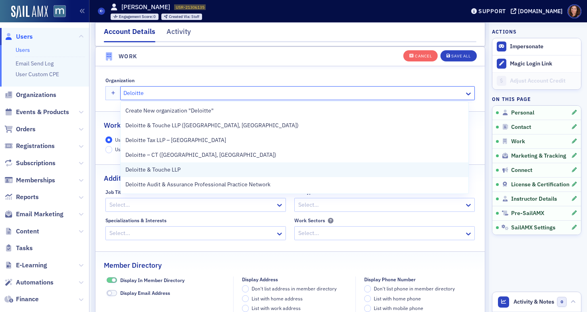
click at [192, 165] on div "Deloitte & Touche LLP" at bounding box center [295, 170] width 348 height 15
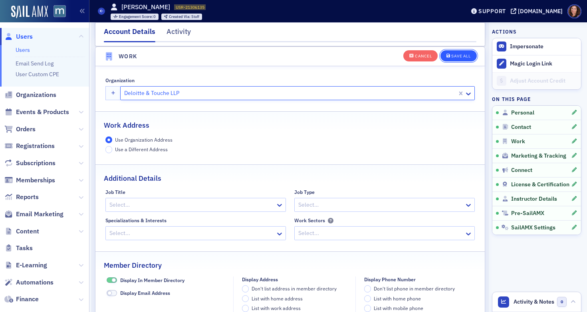
click at [454, 54] on div "Save All" at bounding box center [461, 56] width 19 height 4
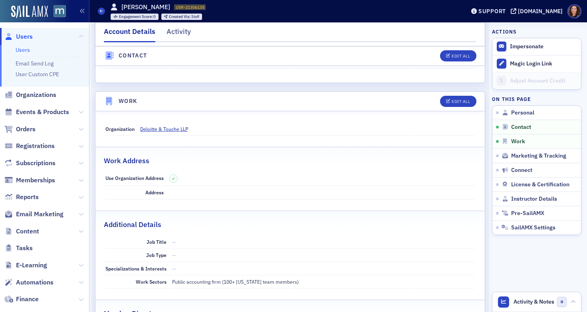
scroll to position [387, 0]
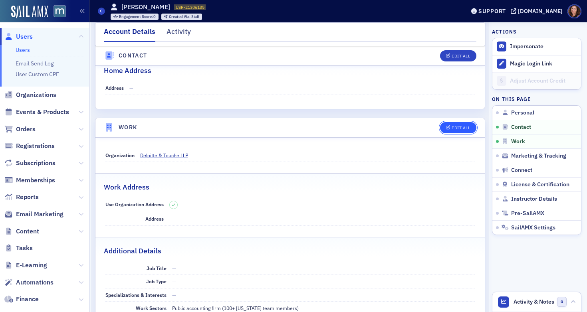
click at [452, 129] on div "Edit All" at bounding box center [461, 128] width 18 height 4
select select "US"
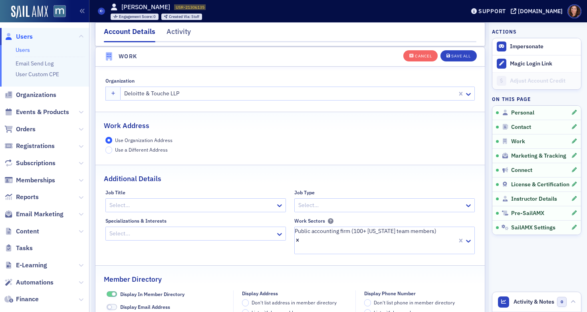
scroll to position [633, 0]
click at [109, 91] on button "button" at bounding box center [113, 93] width 16 height 14
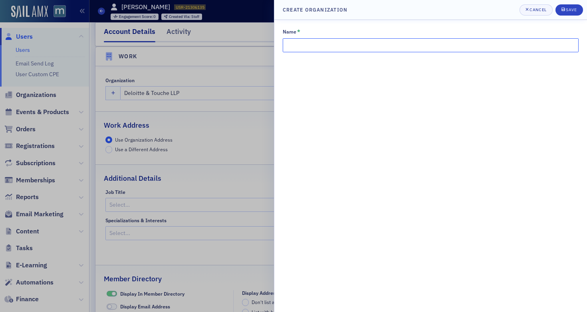
click at [352, 43] on input "Name *" at bounding box center [431, 45] width 296 height 14
type input "Deloitte"
click at [571, 12] on div "Save" at bounding box center [571, 10] width 11 height 4
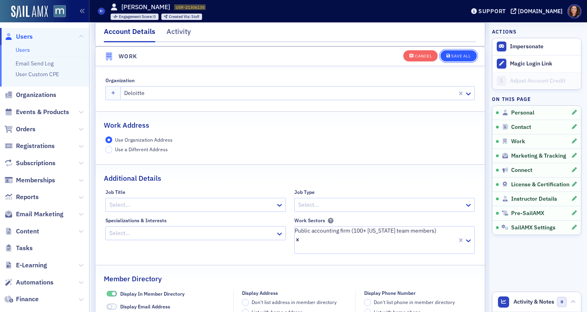
click at [457, 58] on div "Save All" at bounding box center [461, 56] width 19 height 4
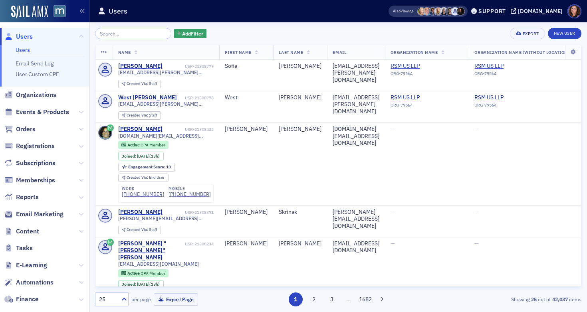
click at [50, 115] on span "Events & Products" at bounding box center [42, 112] width 53 height 9
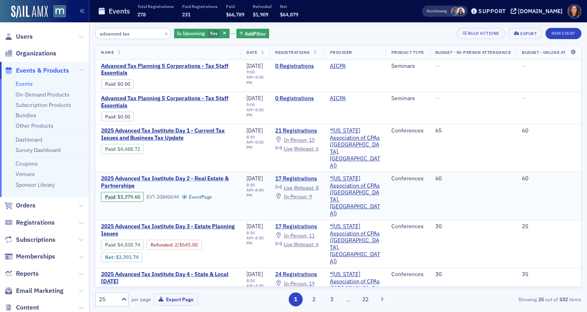
type input "advanced tax"
click at [196, 175] on span "2025 Advanced Tax Institute Day 2 - Real Estate & Partnerships" at bounding box center [168, 182] width 134 height 14
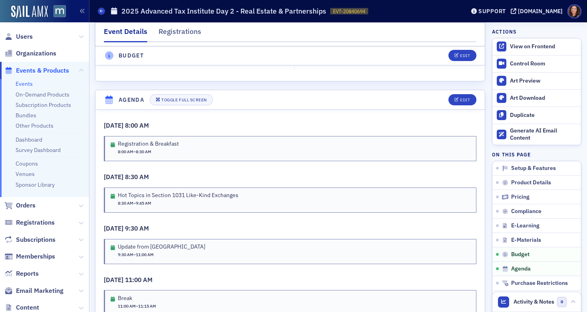
scroll to position [1347, 0]
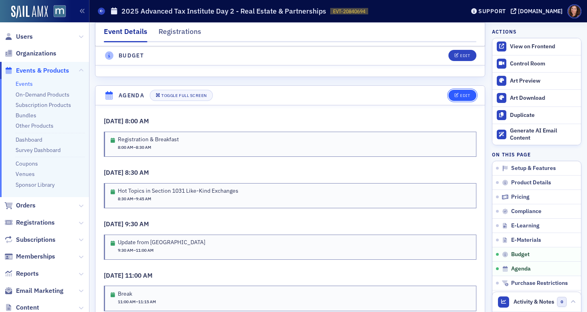
click at [455, 101] on button "Edit" at bounding box center [463, 95] width 28 height 11
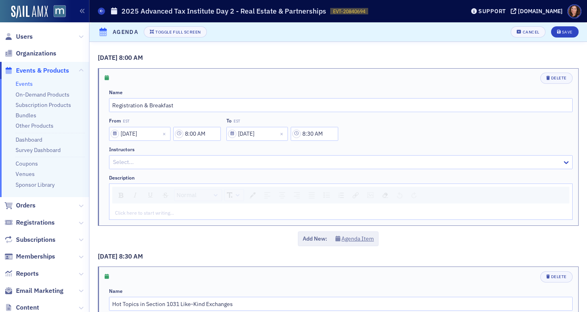
scroll to position [1396, 0]
select select "10"
select select "2025"
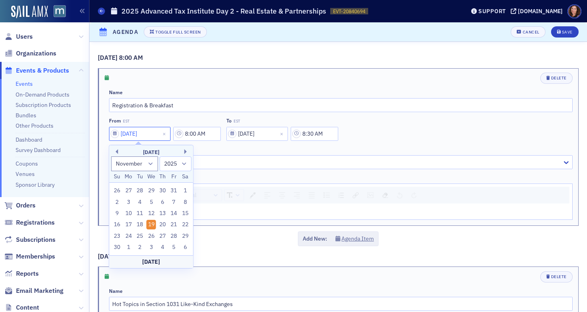
click at [148, 131] on input "[DATE]" at bounding box center [140, 134] width 62 height 14
click at [140, 224] on div "18" at bounding box center [140, 225] width 10 height 10
type input "[DATE]"
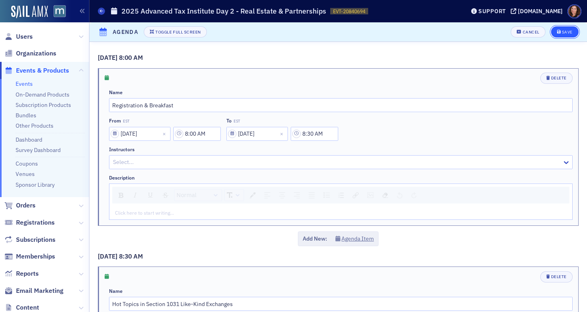
click at [554, 29] on button "Save" at bounding box center [565, 31] width 28 height 11
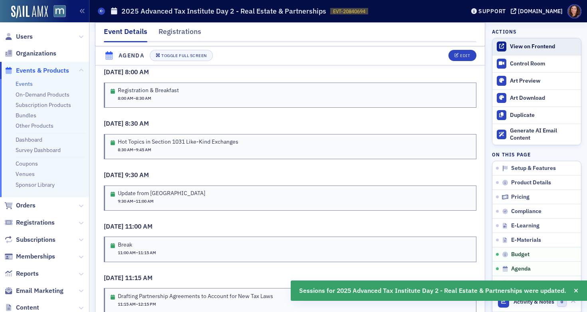
click at [518, 48] on div "View on Frontend" at bounding box center [543, 46] width 67 height 7
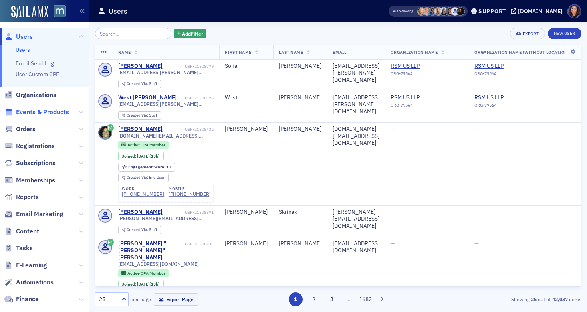
click at [56, 114] on span "Events & Products" at bounding box center [42, 112] width 53 height 9
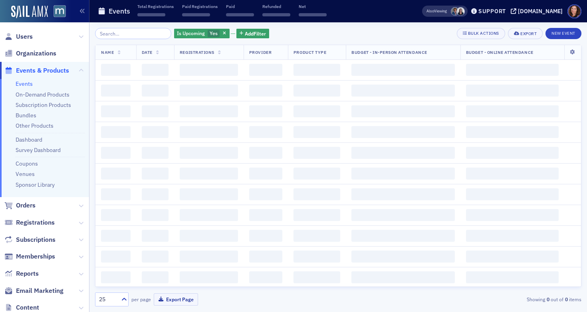
click at [133, 33] on input "search" at bounding box center [133, 33] width 76 height 11
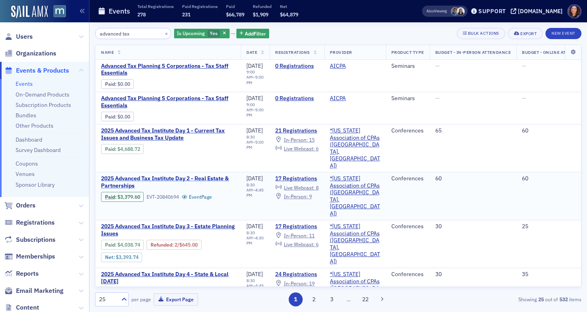
type input "advanced tax"
click at [176, 175] on span "2025 Advanced Tax Institute Day 2 - Real Estate & Partnerships" at bounding box center [168, 182] width 134 height 14
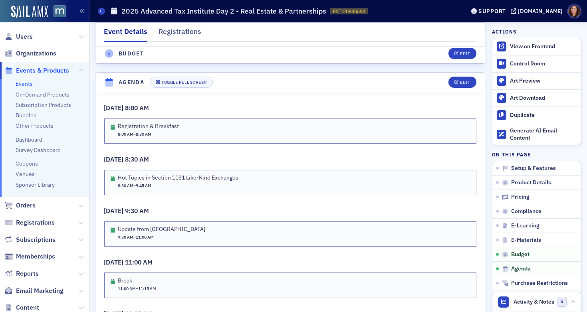
scroll to position [1313, 0]
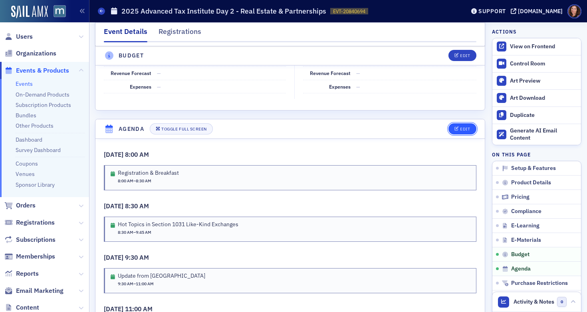
click at [460, 131] on div "Edit" at bounding box center [465, 129] width 10 height 4
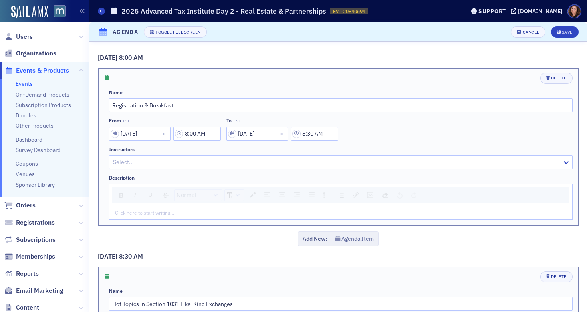
scroll to position [1396, 0]
select select "10"
select select "2025"
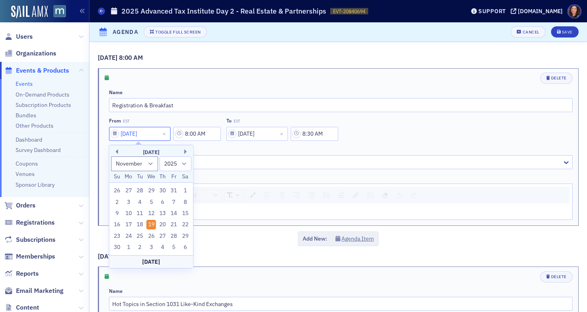
click at [159, 136] on input "[DATE]" at bounding box center [140, 134] width 62 height 14
click at [141, 224] on div "18" at bounding box center [140, 225] width 10 height 10
type input "[DATE]"
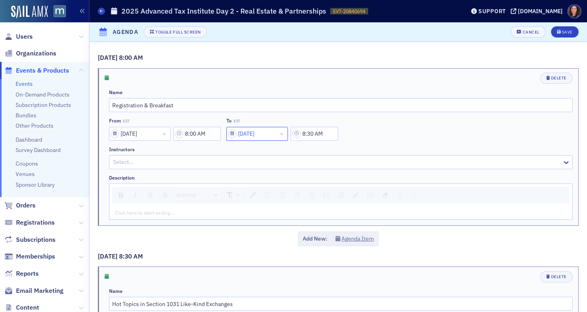
click at [266, 134] on input "[DATE]" at bounding box center [258, 134] width 62 height 14
select select "10"
select select "2025"
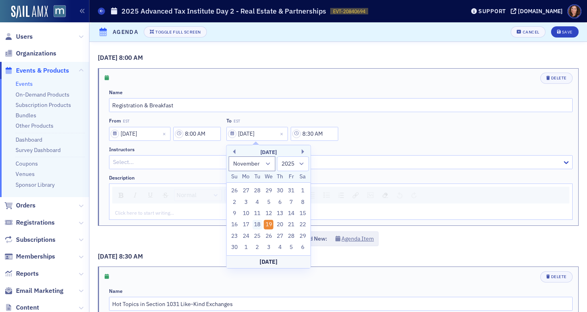
click at [259, 224] on div "18" at bounding box center [258, 225] width 10 height 10
type input "[DATE]"
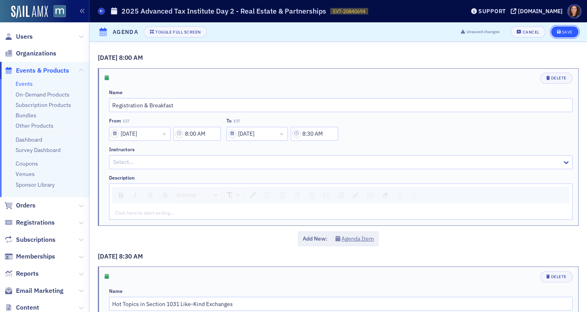
click at [562, 33] on div "Save" at bounding box center [567, 32] width 11 height 4
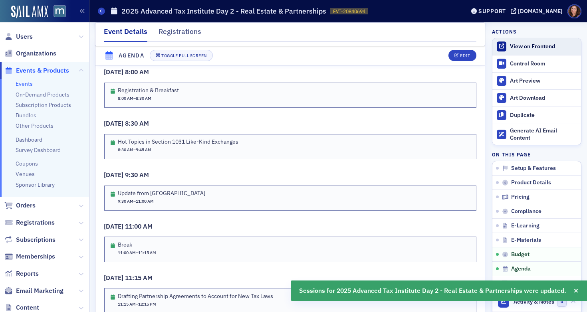
click at [527, 46] on div "View on Frontend" at bounding box center [543, 46] width 67 height 7
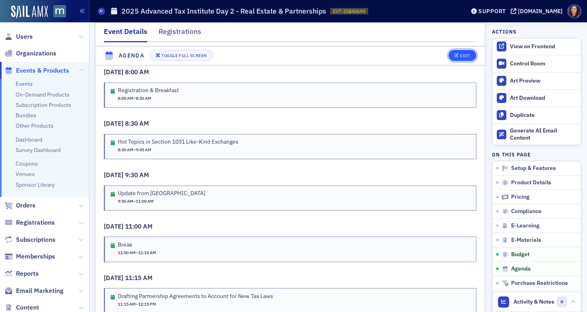
click at [460, 57] on div "Edit" at bounding box center [465, 56] width 10 height 4
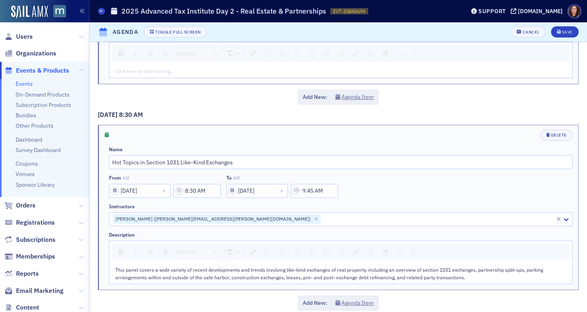
scroll to position [143, 0]
click at [157, 191] on input "[DATE]" at bounding box center [140, 190] width 62 height 14
select select "10"
select select "2025"
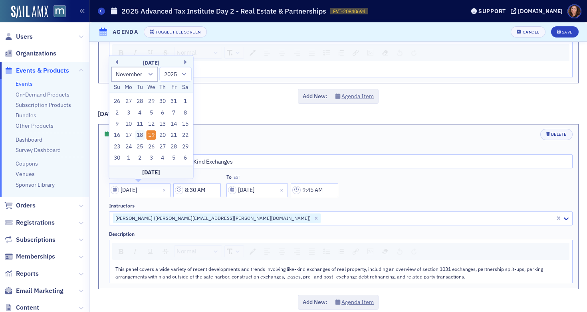
click at [139, 138] on div "18" at bounding box center [140, 136] width 10 height 10
type input "[DATE]"
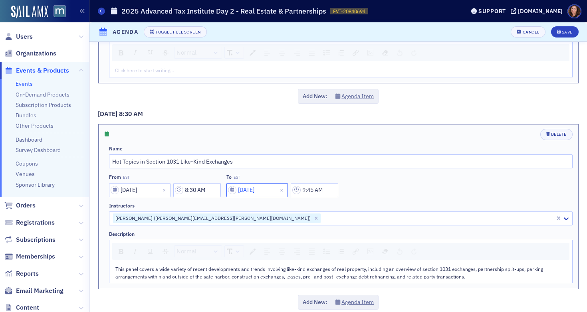
click at [271, 188] on input "[DATE]" at bounding box center [258, 190] width 62 height 14
select select "10"
select select "2025"
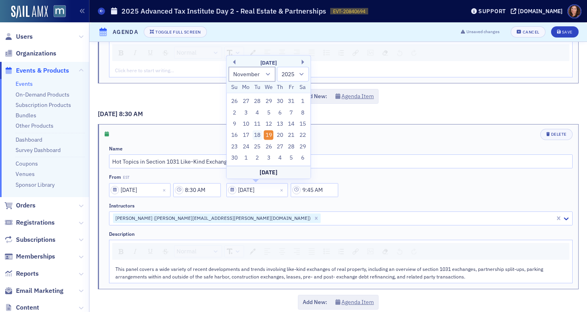
click at [258, 134] on div "18" at bounding box center [258, 136] width 10 height 10
type input "[DATE]"
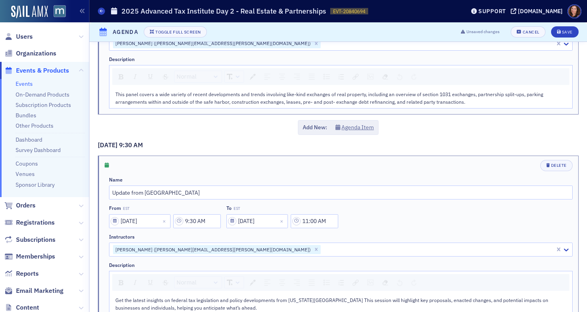
scroll to position [334, 0]
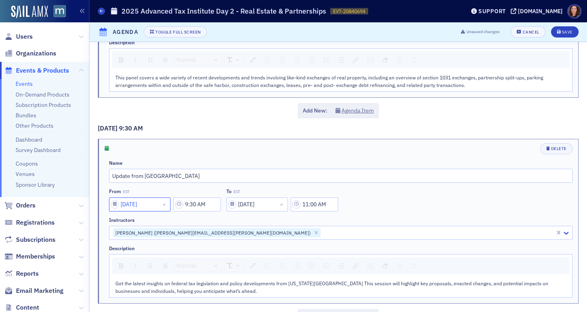
select select "10"
select select "2025"
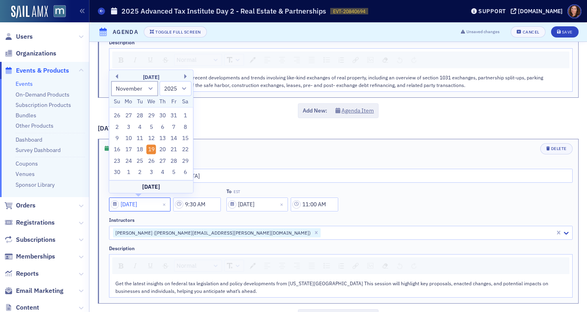
click at [155, 206] on input "[DATE]" at bounding box center [140, 205] width 62 height 14
click at [140, 151] on div "18" at bounding box center [140, 150] width 10 height 10
type input "[DATE]"
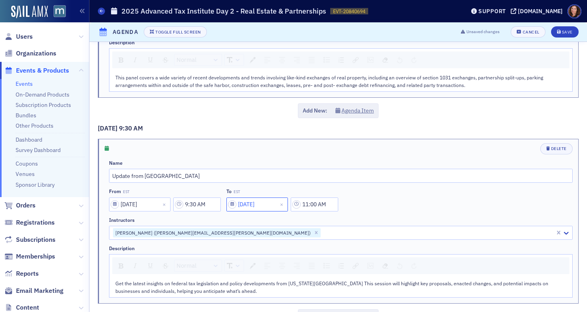
select select "10"
select select "2025"
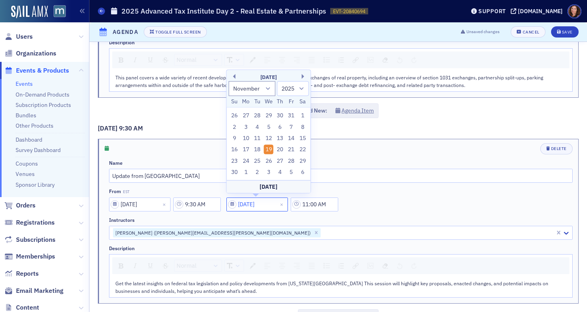
click at [266, 203] on input "[DATE]" at bounding box center [258, 205] width 62 height 14
click at [257, 151] on div "18" at bounding box center [258, 150] width 10 height 10
type input "[DATE]"
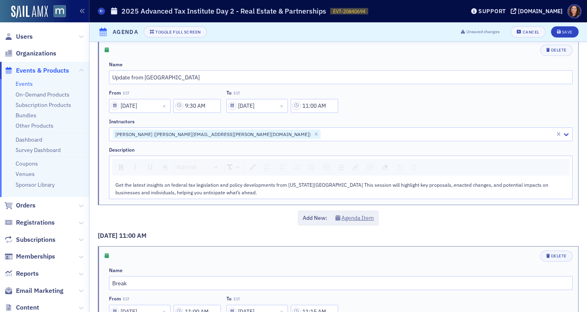
scroll to position [554, 0]
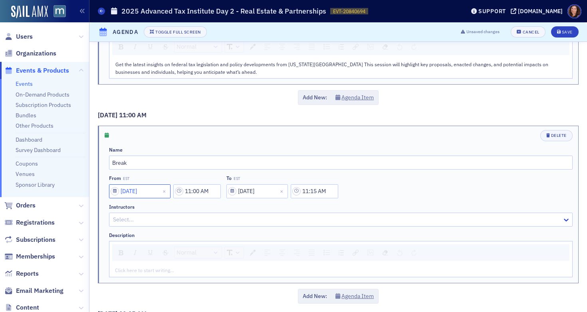
click at [154, 191] on input "[DATE]" at bounding box center [140, 192] width 62 height 14
select select "10"
select select "2025"
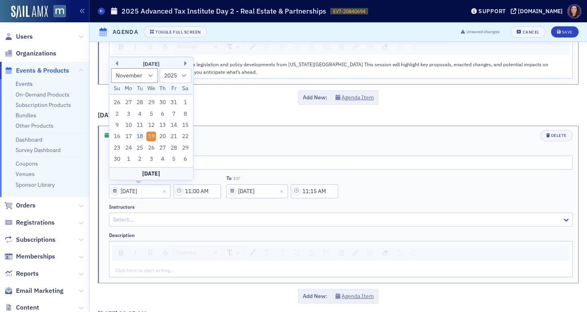
click at [140, 137] on div "18" at bounding box center [140, 137] width 10 height 10
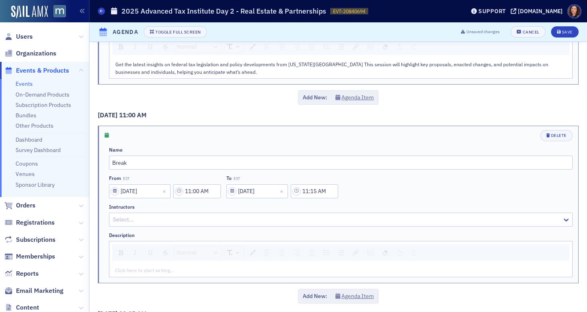
type input "[DATE]"
click at [272, 193] on input "[DATE]" at bounding box center [258, 192] width 62 height 14
select select "10"
select select "2025"
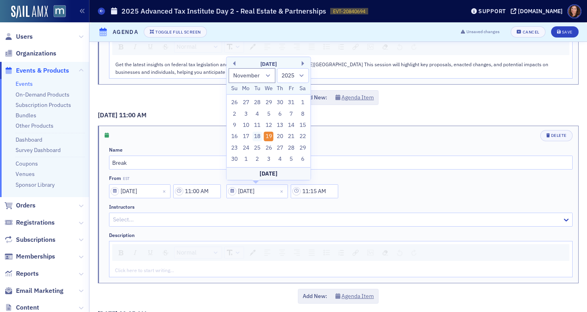
click at [258, 137] on div "18" at bounding box center [258, 137] width 10 height 10
type input "[DATE]"
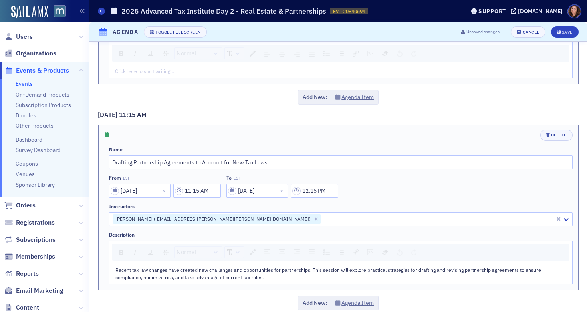
scroll to position [758, 0]
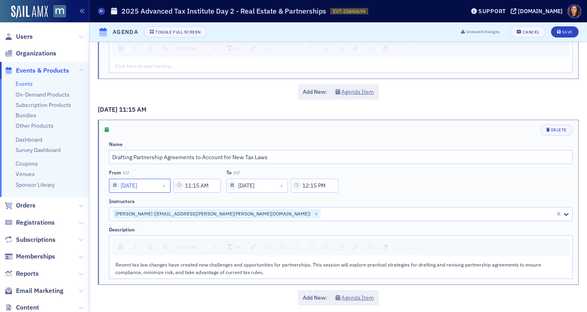
click at [156, 187] on input "[DATE]" at bounding box center [140, 186] width 62 height 14
select select "10"
select select "2025"
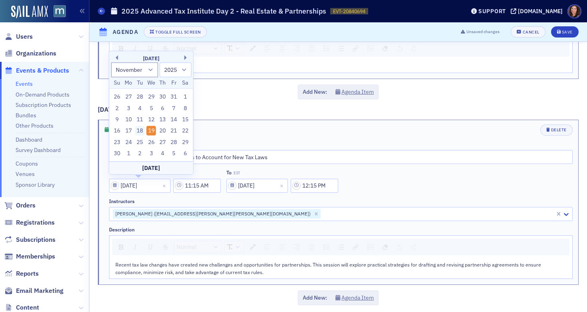
click at [139, 132] on div "18" at bounding box center [140, 131] width 10 height 10
type input "[DATE]"
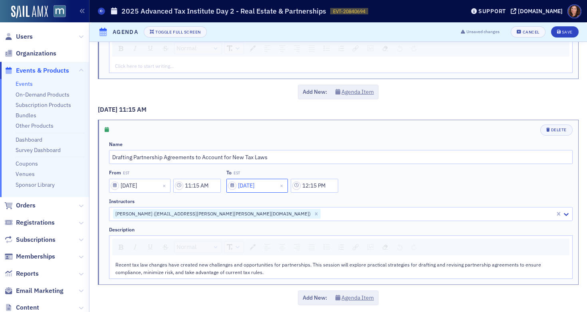
click at [271, 185] on input "[DATE]" at bounding box center [258, 186] width 62 height 14
select select "10"
select select "2025"
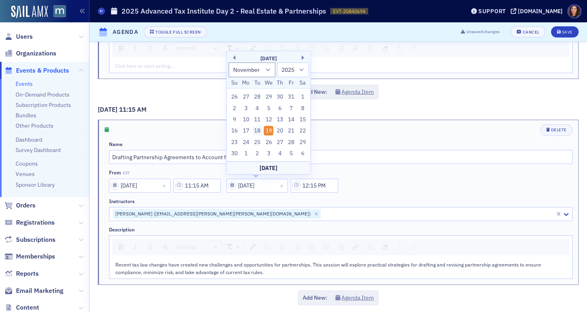
click at [257, 131] on div "18" at bounding box center [258, 131] width 10 height 10
type input "[DATE]"
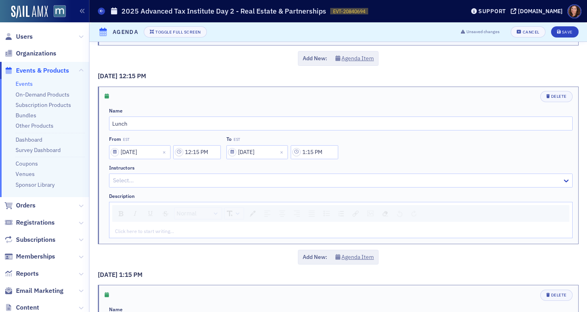
scroll to position [1006, 0]
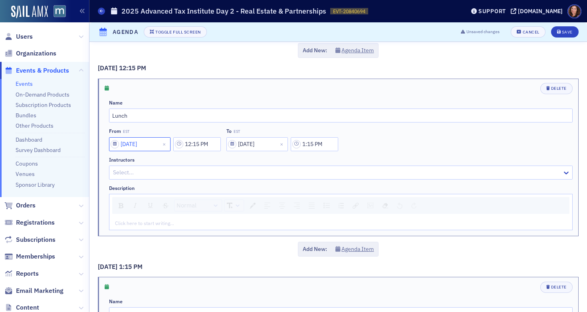
click at [153, 146] on input "[DATE]" at bounding box center [140, 144] width 62 height 14
select select "10"
select select "2025"
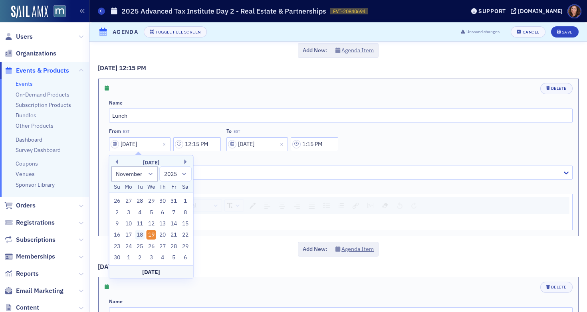
click at [141, 236] on div "18" at bounding box center [140, 236] width 10 height 10
type input "[DATE]"
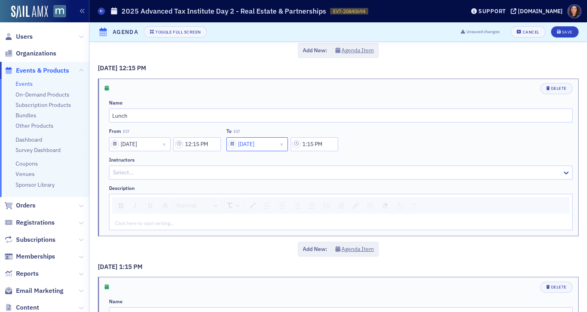
click at [259, 147] on input "[DATE]" at bounding box center [258, 144] width 62 height 14
select select "10"
select select "2025"
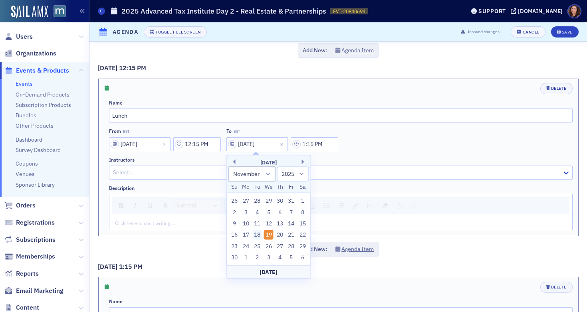
click at [259, 236] on div "18" at bounding box center [258, 236] width 10 height 10
type input "[DATE]"
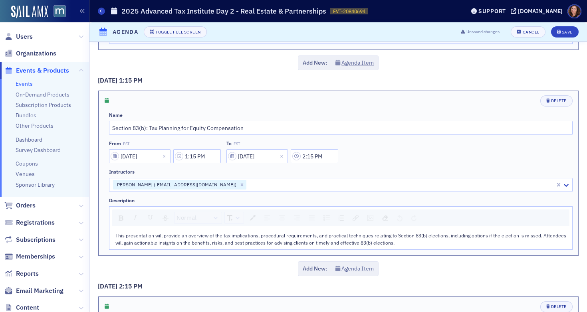
scroll to position [1213, 0]
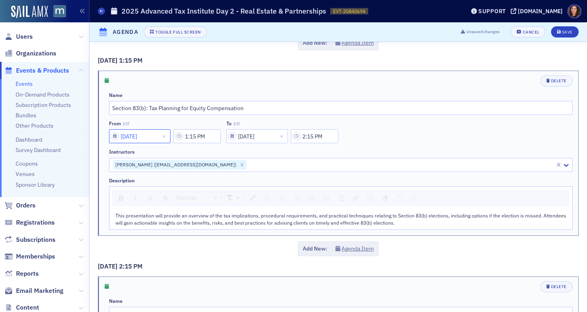
click at [156, 139] on input "[DATE]" at bounding box center [140, 136] width 62 height 14
select select "10"
select select "2025"
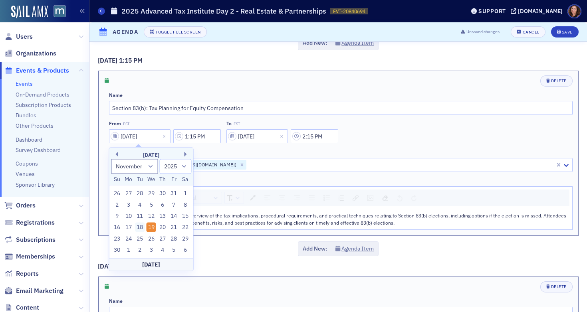
click at [143, 227] on div "18" at bounding box center [140, 228] width 10 height 10
type input "[DATE]"
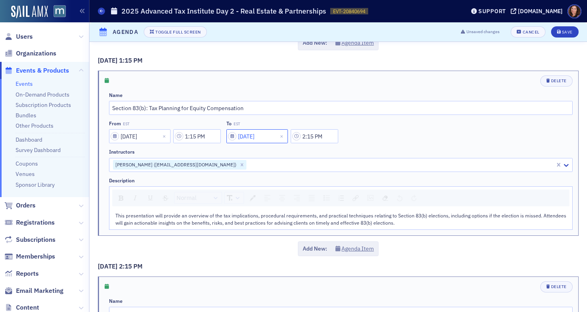
select select "10"
select select "2025"
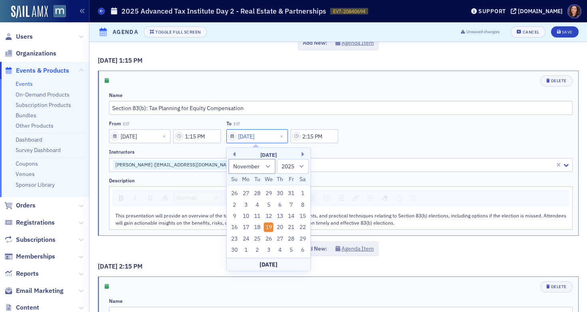
click at [279, 137] on input "[DATE]" at bounding box center [258, 136] width 62 height 14
click at [257, 230] on div "18" at bounding box center [258, 228] width 10 height 10
type input "[DATE]"
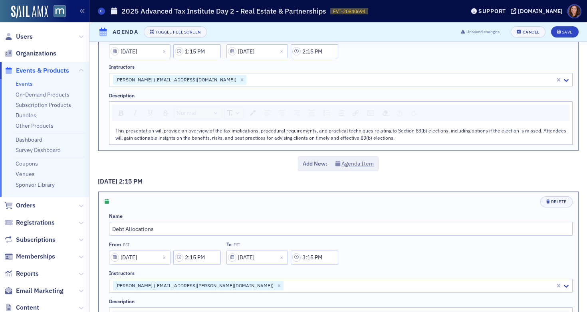
scroll to position [1370, 0]
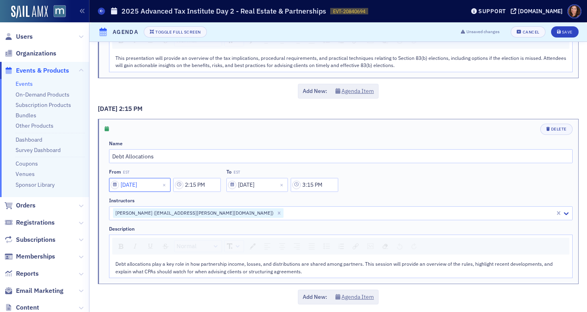
click at [161, 183] on input "[DATE]" at bounding box center [140, 185] width 62 height 14
select select "10"
select select "2025"
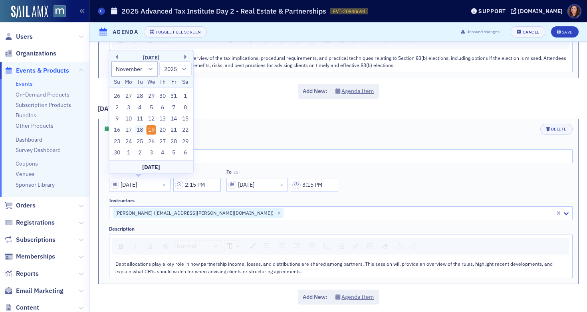
click at [140, 130] on div "18" at bounding box center [140, 130] width 10 height 10
type input "[DATE]"
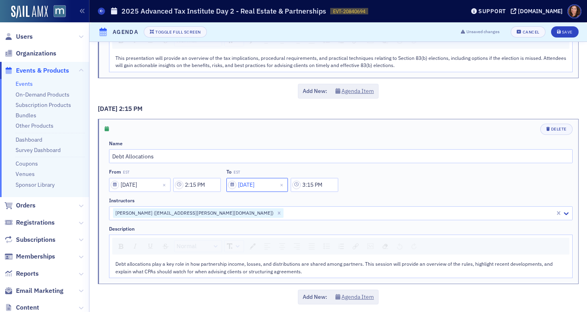
click at [275, 187] on input "[DATE]" at bounding box center [258, 185] width 62 height 14
select select "10"
select select "2025"
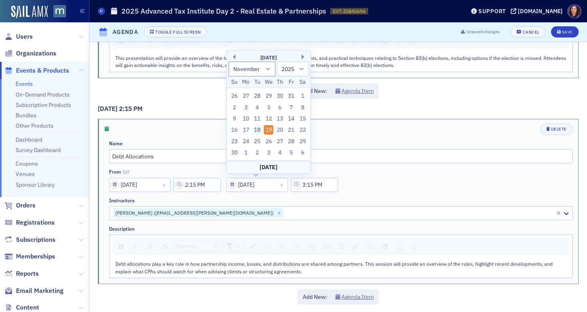
click at [257, 130] on div "18" at bounding box center [258, 130] width 10 height 10
type input "[DATE]"
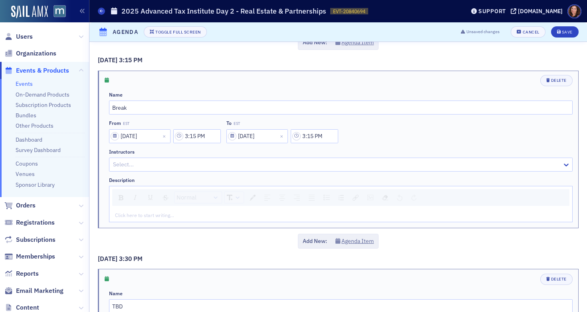
scroll to position [1634, 0]
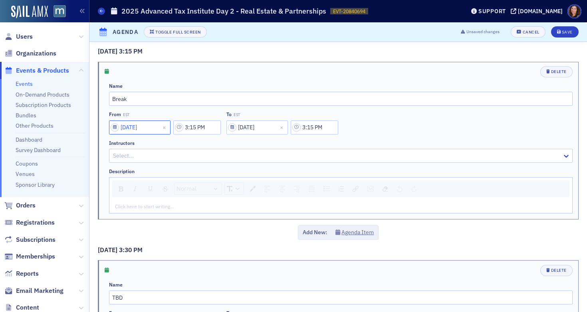
select select "10"
select select "2025"
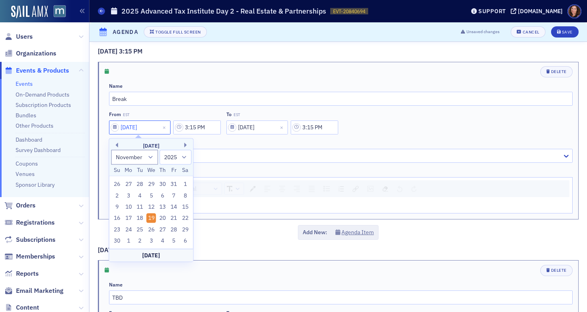
click at [156, 125] on input "[DATE]" at bounding box center [140, 128] width 62 height 14
click at [141, 214] on div "18" at bounding box center [140, 219] width 10 height 10
type input "[DATE]"
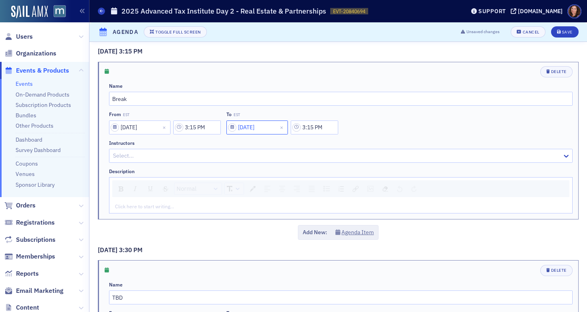
select select "10"
select select "2025"
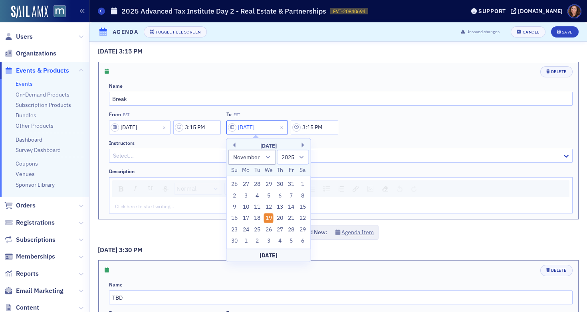
click at [276, 126] on input "[DATE]" at bounding box center [258, 128] width 62 height 14
click at [259, 219] on div "18" at bounding box center [258, 219] width 10 height 10
type input "[DATE]"
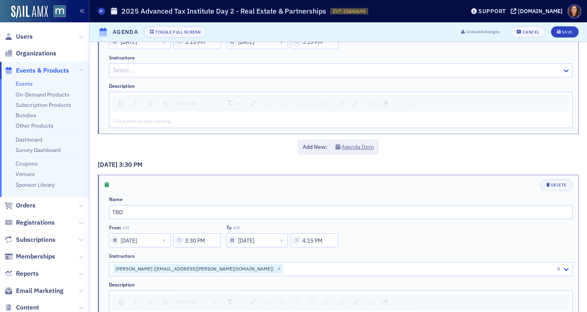
scroll to position [1772, 0]
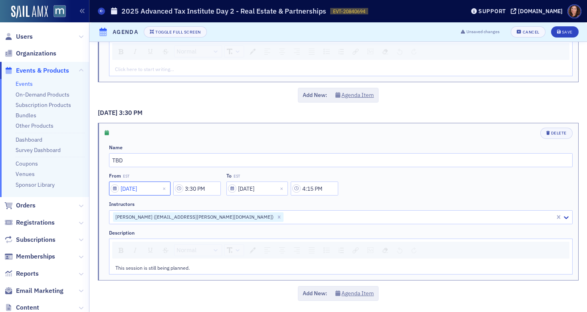
select select "10"
select select "2025"
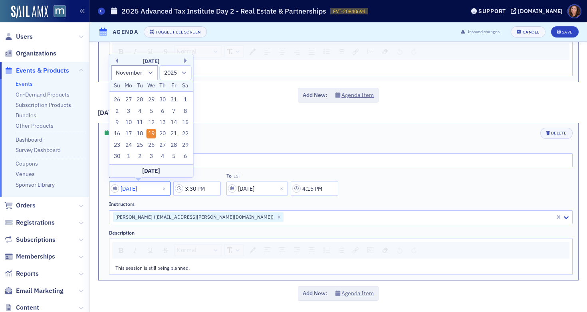
click at [159, 189] on input "[DATE]" at bounding box center [140, 189] width 62 height 14
click at [139, 135] on div "18" at bounding box center [140, 134] width 10 height 10
type input "[DATE]"
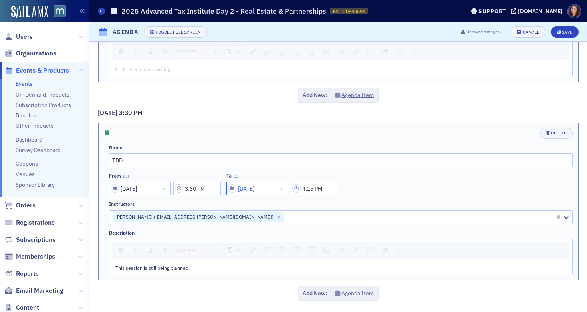
select select "10"
select select "2025"
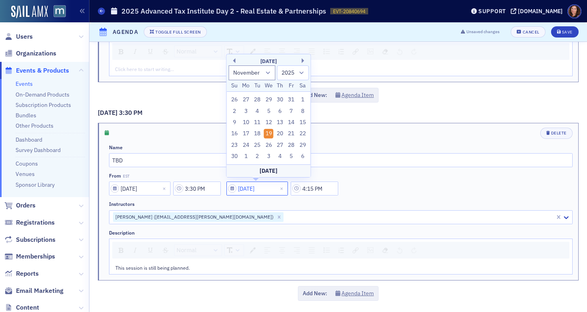
click at [276, 189] on input "[DATE]" at bounding box center [258, 189] width 62 height 14
click at [258, 134] on div "18" at bounding box center [258, 134] width 10 height 10
type input "[DATE]"
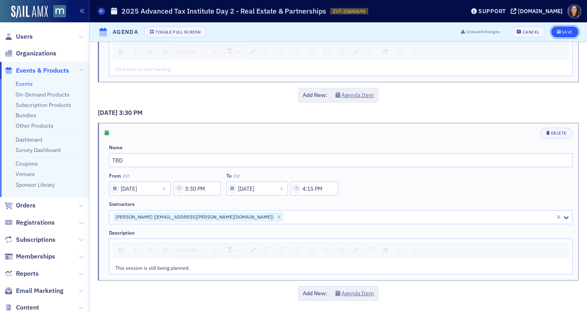
click at [561, 29] on button "Save" at bounding box center [565, 31] width 28 height 11
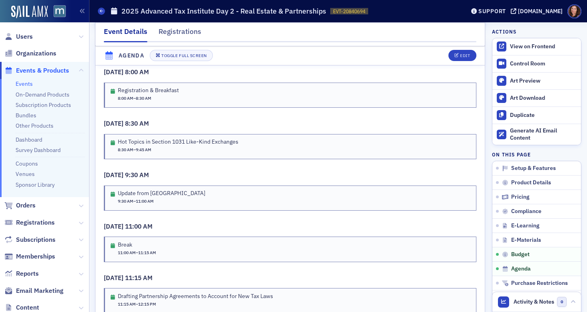
click at [26, 83] on link "Events" at bounding box center [24, 83] width 17 height 7
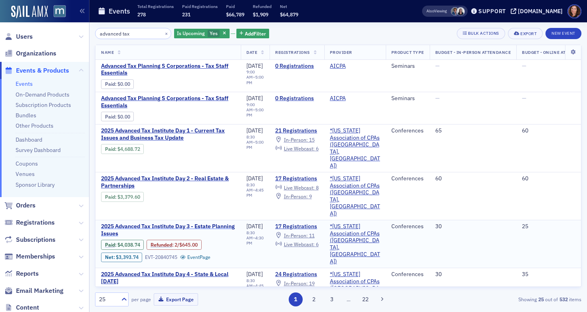
click at [185, 223] on span "2025 Advanced Tax Institute Day 3 - Estate Planning Issues" at bounding box center [168, 230] width 134 height 14
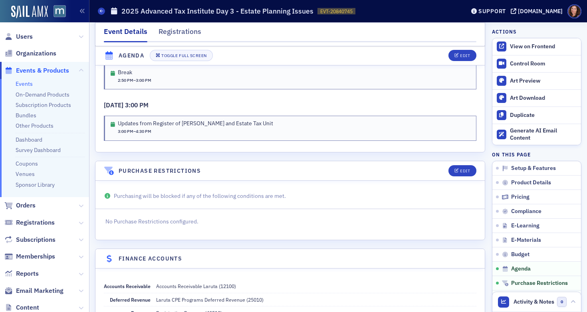
scroll to position [1855, 0]
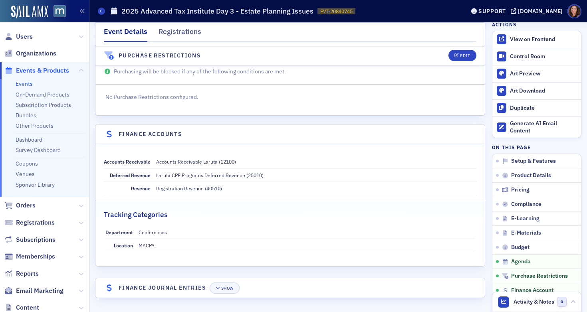
click at [20, 86] on link "Events" at bounding box center [24, 83] width 17 height 7
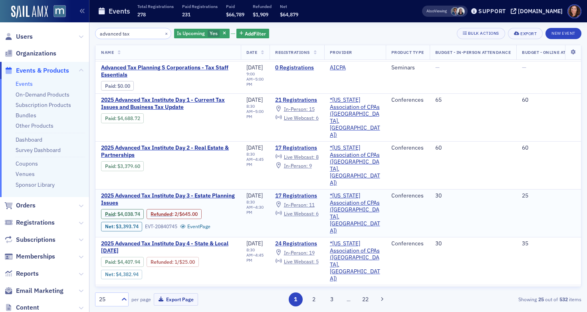
scroll to position [36, 0]
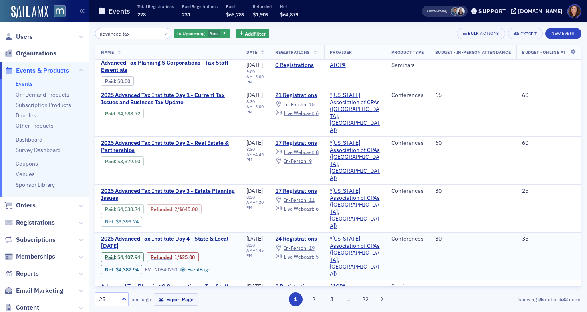
click at [216, 236] on span "2025 Advanced Tax Institute Day 4 - State & Local [DATE]" at bounding box center [168, 243] width 134 height 14
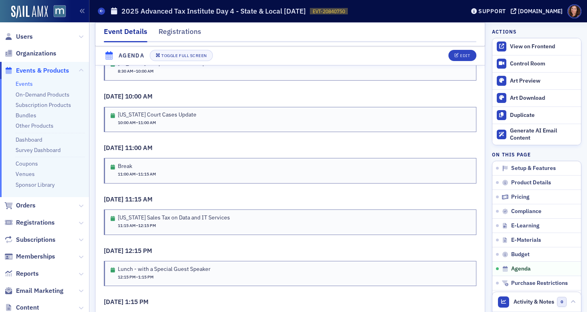
scroll to position [1475, 0]
